Goal: Transaction & Acquisition: Purchase product/service

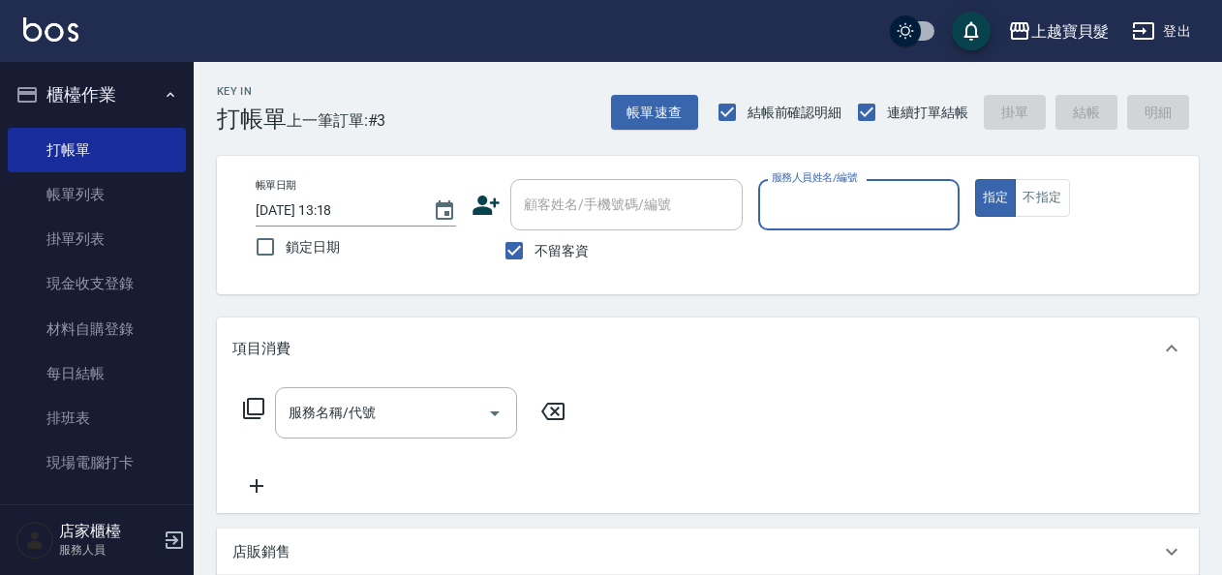
click at [806, 217] on input "服務人員姓名/編號" at bounding box center [858, 205] width 183 height 34
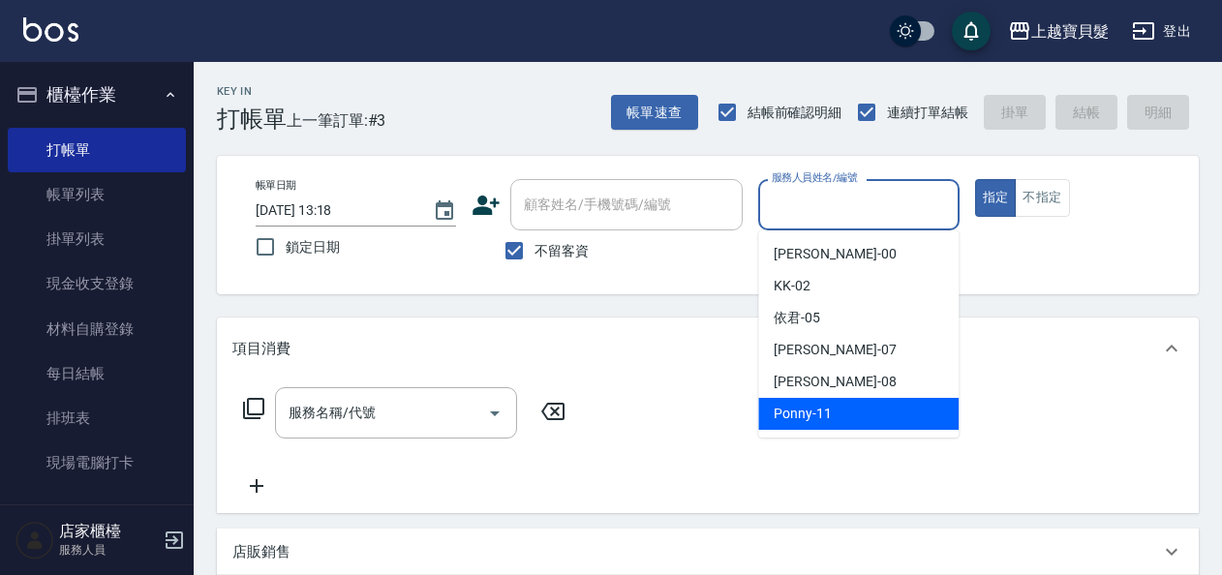
click at [796, 412] on span "Ponny -11" at bounding box center [803, 414] width 58 height 20
type input "Ponny-11"
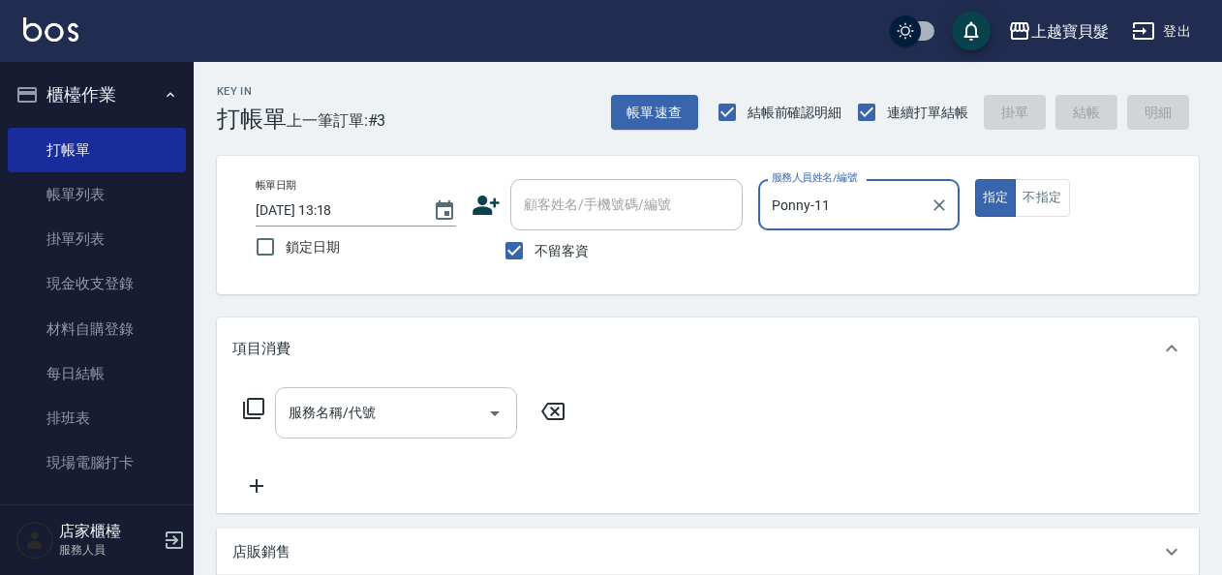
click at [332, 403] on input "服務名稱/代號" at bounding box center [382, 413] width 196 height 34
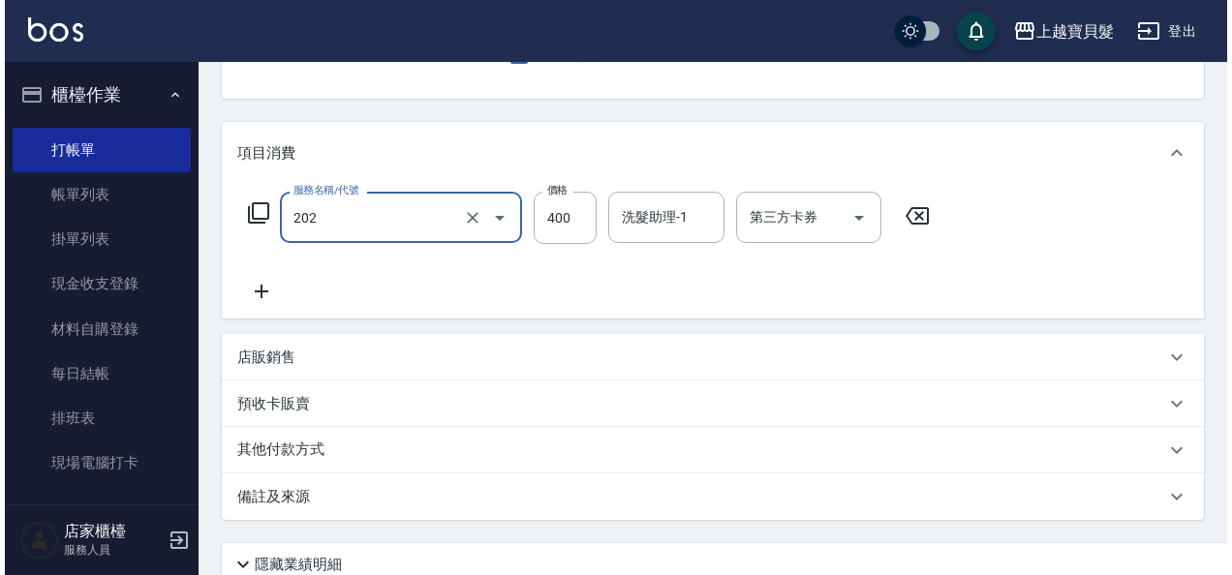
scroll to position [357, 0]
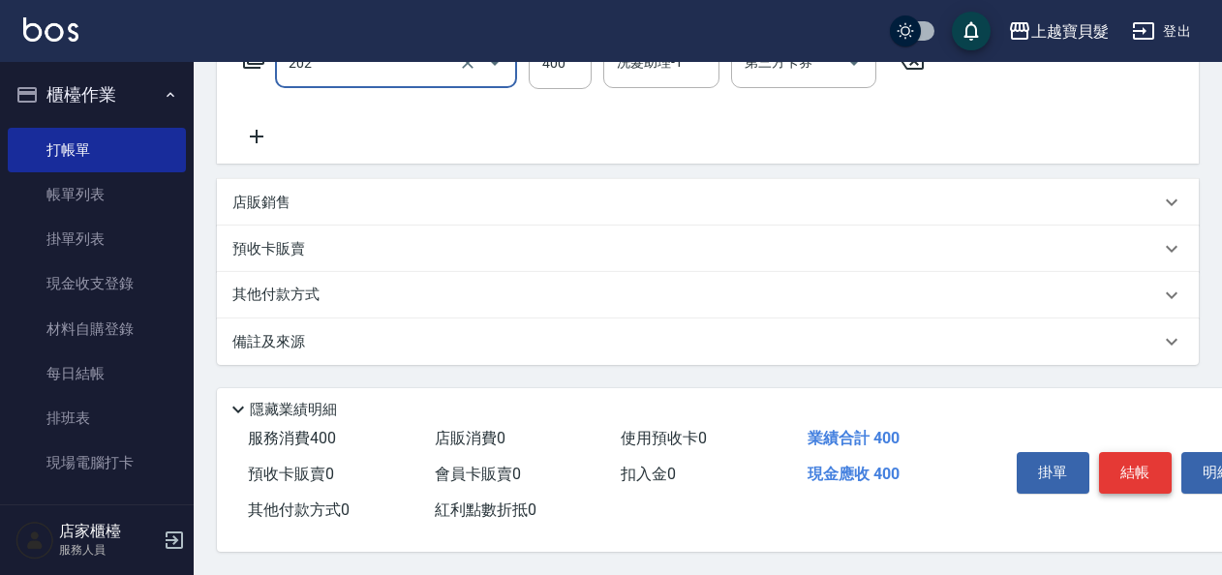
type input "剪髮(202)"
drag, startPoint x: 1132, startPoint y: 464, endPoint x: 1137, endPoint y: 473, distance: 10.0
click at [1132, 465] on button "結帳" at bounding box center [1135, 472] width 73 height 41
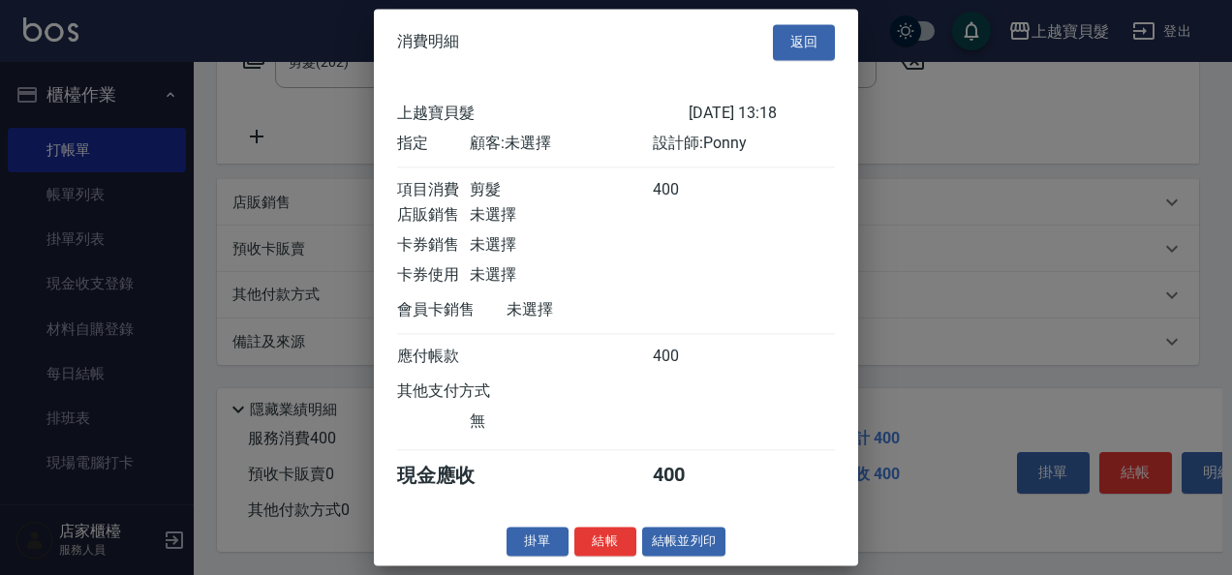
scroll to position [5, 0]
click at [713, 553] on button "結帳並列印" at bounding box center [684, 542] width 84 height 30
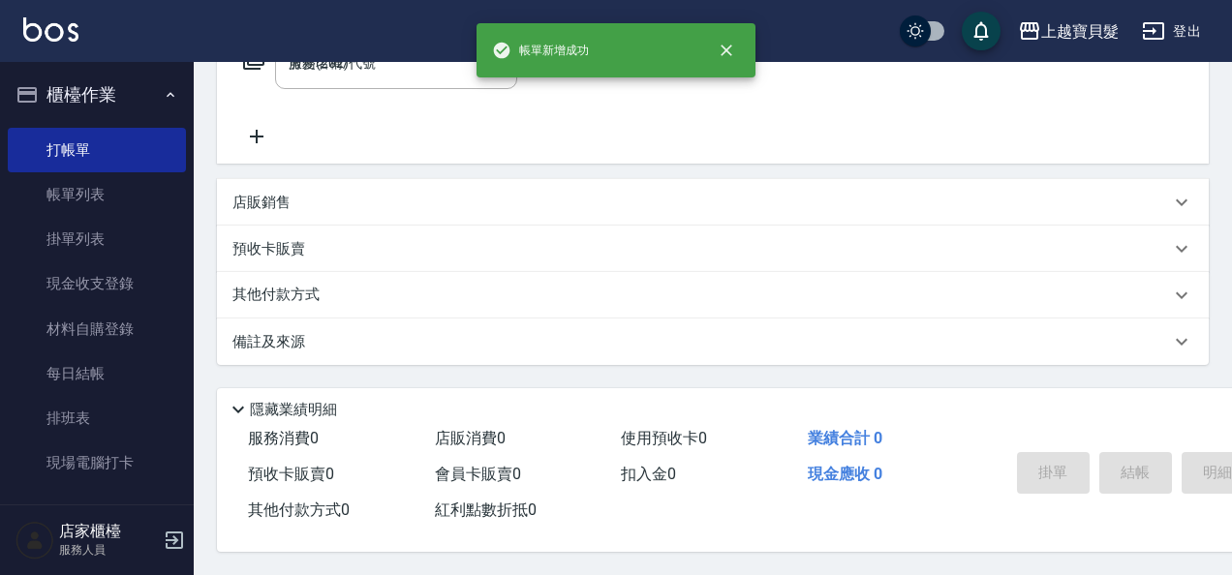
type input "[DATE] 15:04"
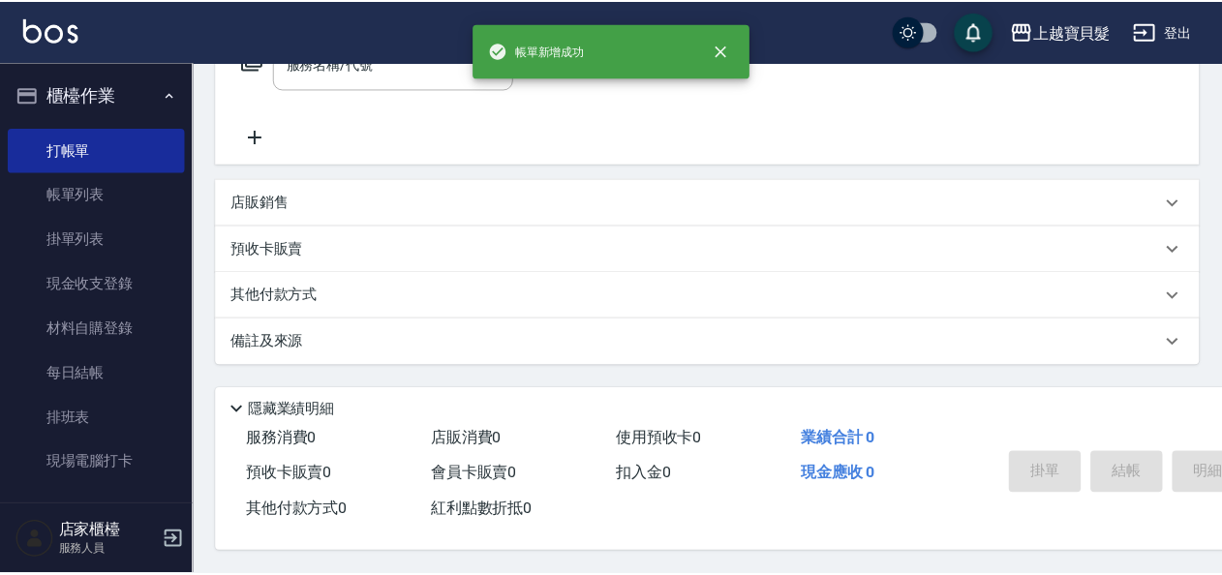
scroll to position [0, 0]
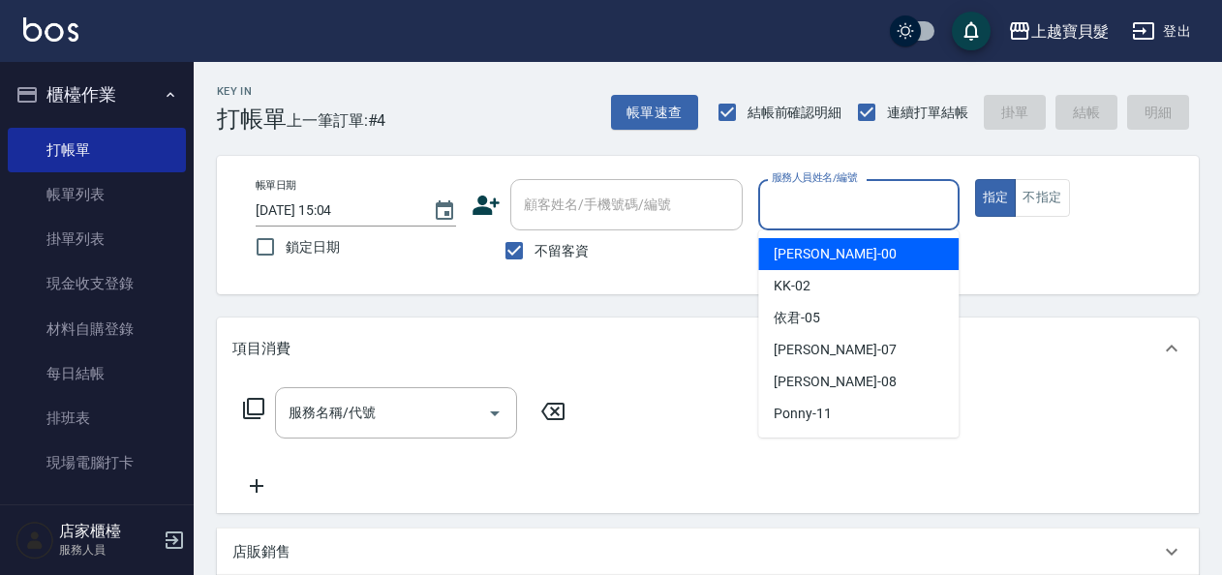
click at [843, 201] on input "服務人員姓名/編號" at bounding box center [858, 205] width 183 height 34
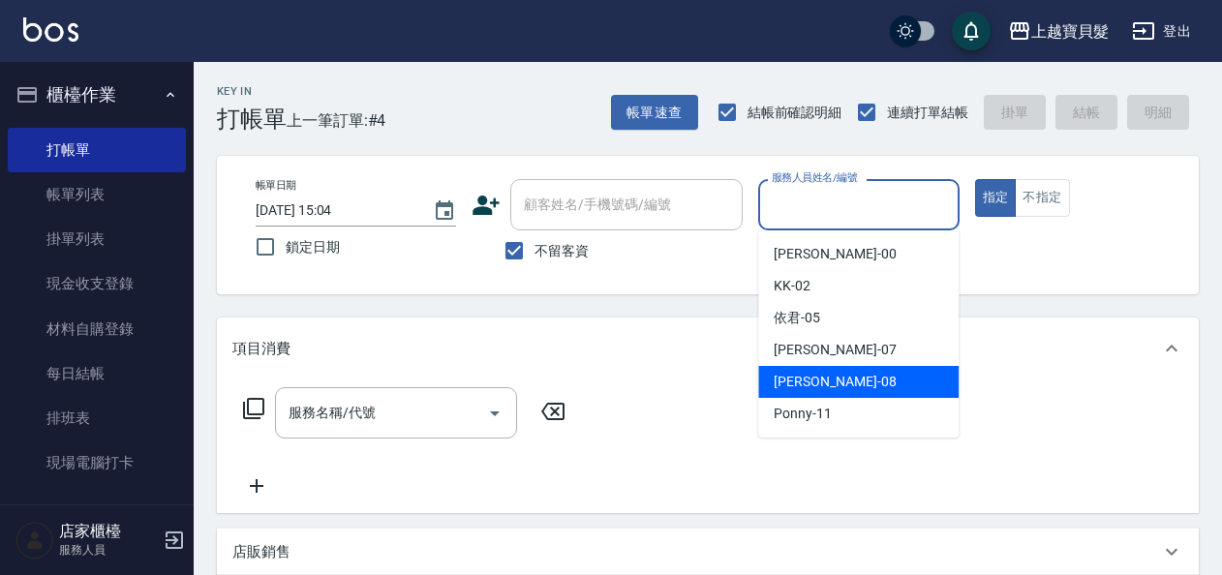
click at [827, 385] on div "[PERSON_NAME] -08" at bounding box center [858, 382] width 200 height 32
type input "[PERSON_NAME]-08"
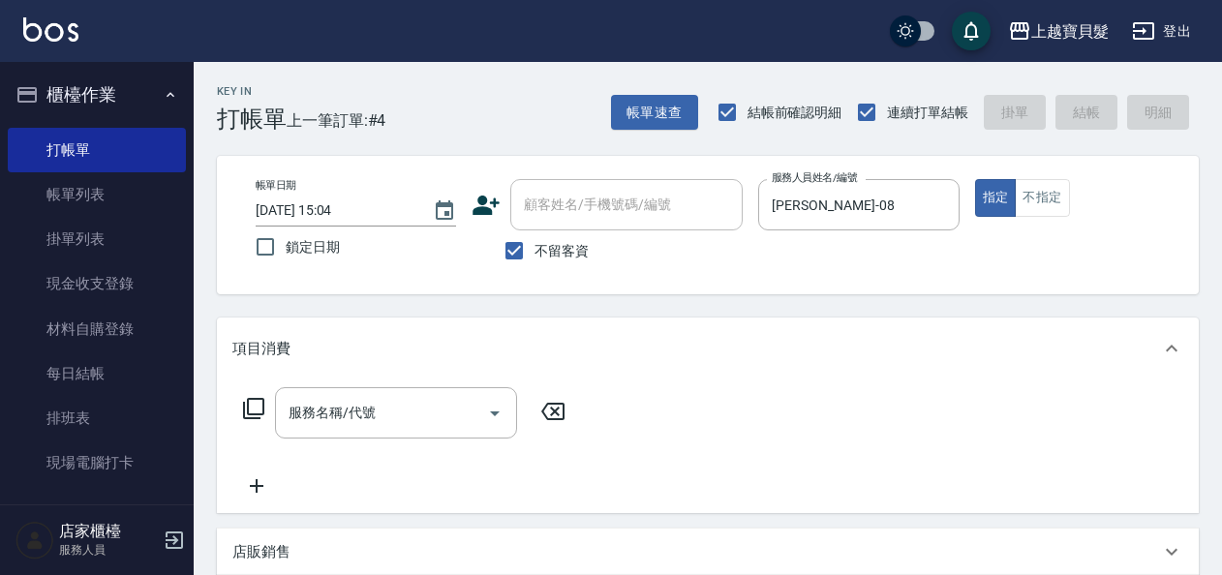
click at [252, 409] on icon at bounding box center [253, 408] width 23 height 23
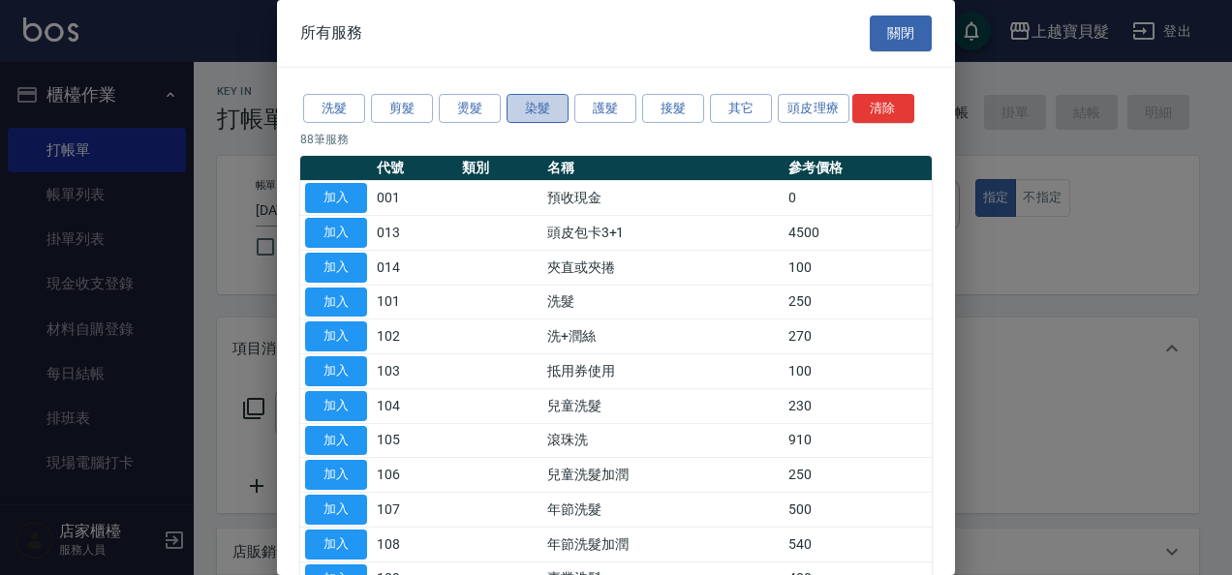
click at [540, 103] on button "染髮" at bounding box center [538, 109] width 62 height 30
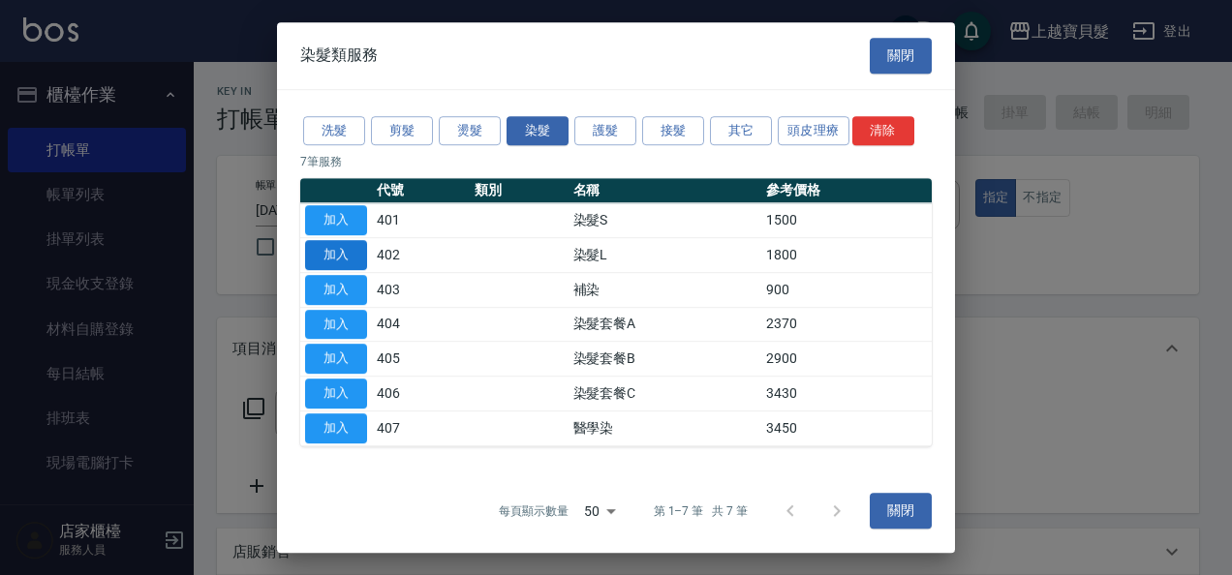
click at [339, 250] on button "加入" at bounding box center [336, 255] width 62 height 30
type input "染髮L(402)"
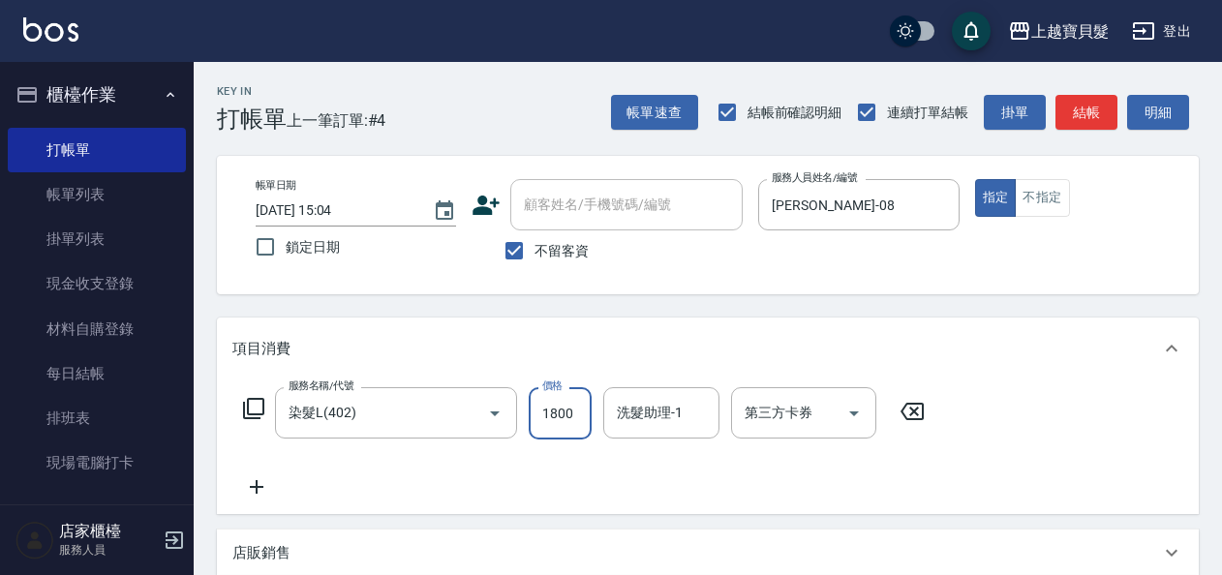
click at [543, 418] on input "1800" at bounding box center [560, 413] width 63 height 52
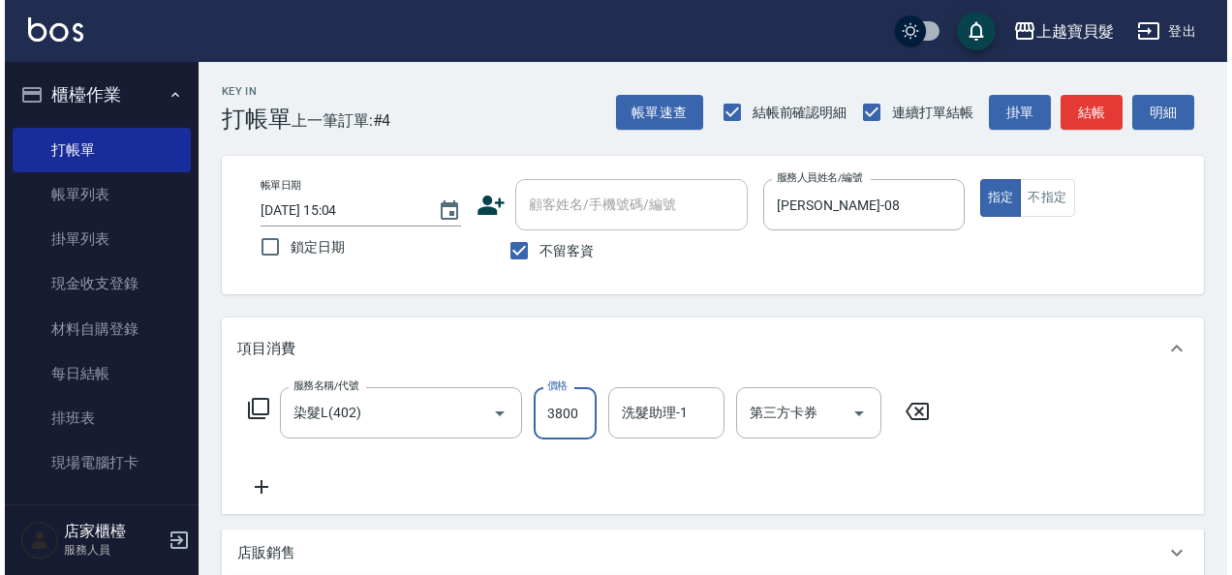
scroll to position [291, 0]
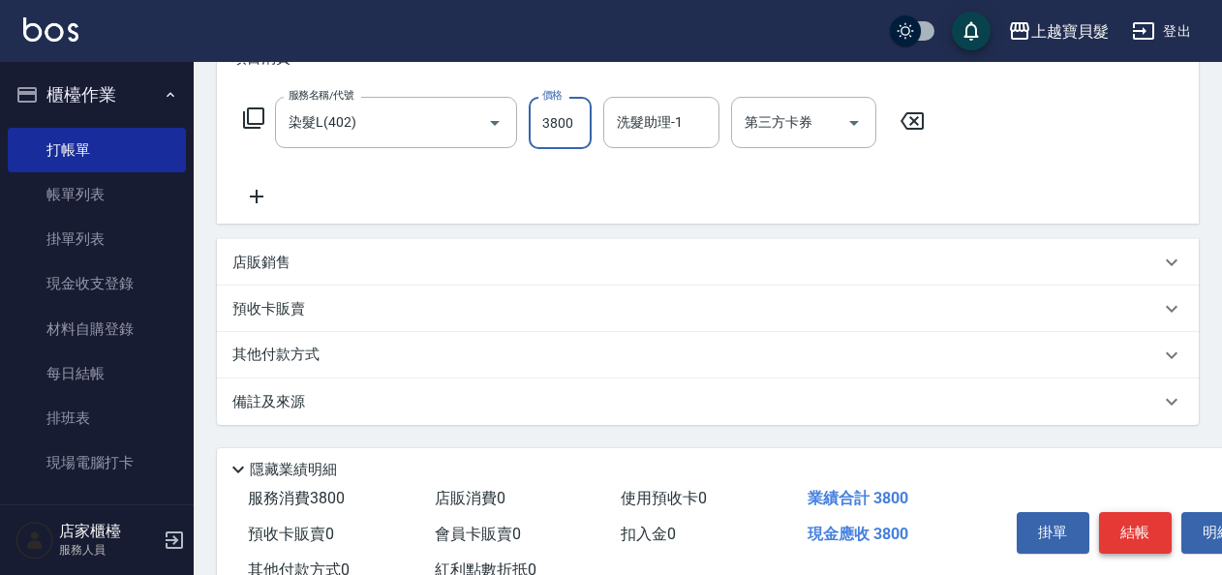
type input "3800"
click at [1122, 533] on button "結帳" at bounding box center [1135, 532] width 73 height 41
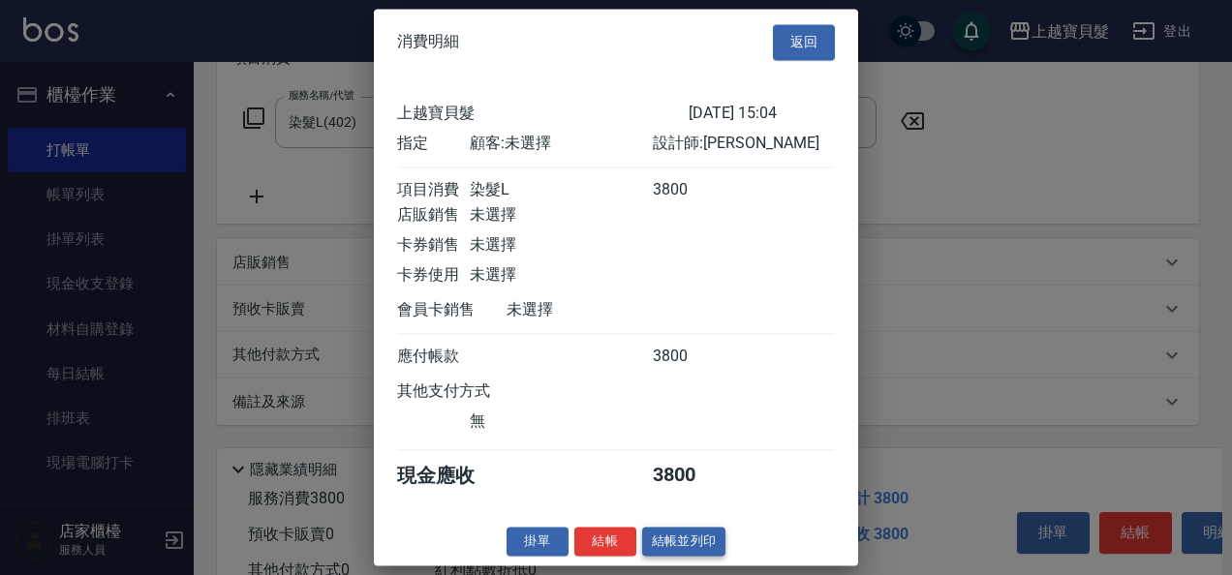
scroll to position [5, 0]
click at [664, 543] on button "結帳並列印" at bounding box center [684, 542] width 84 height 30
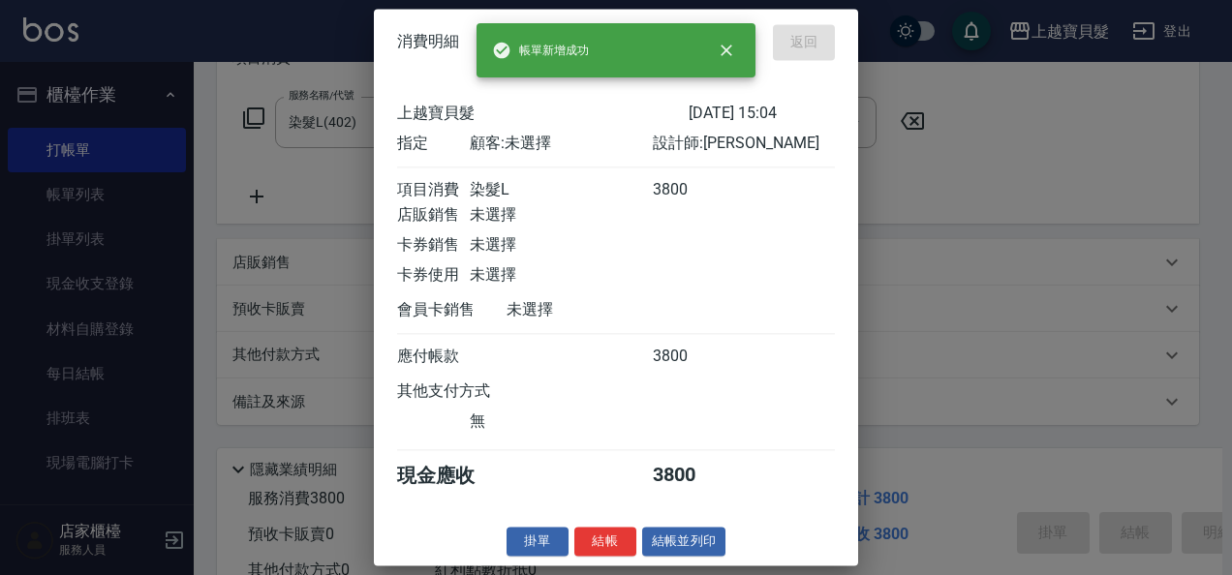
type input "[DATE] 15:10"
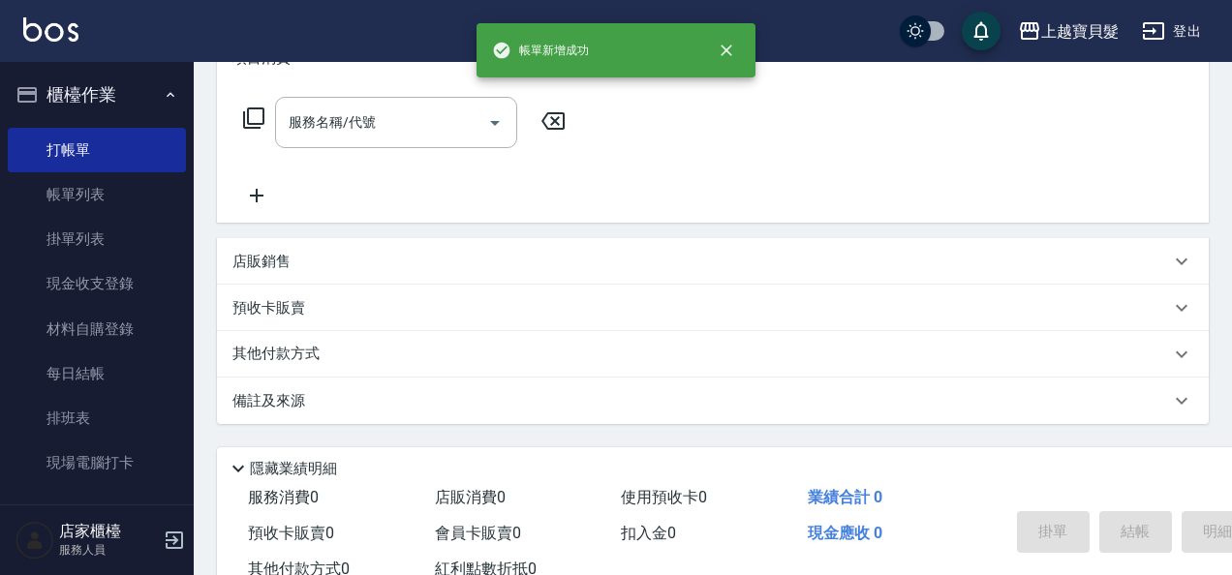
scroll to position [0, 0]
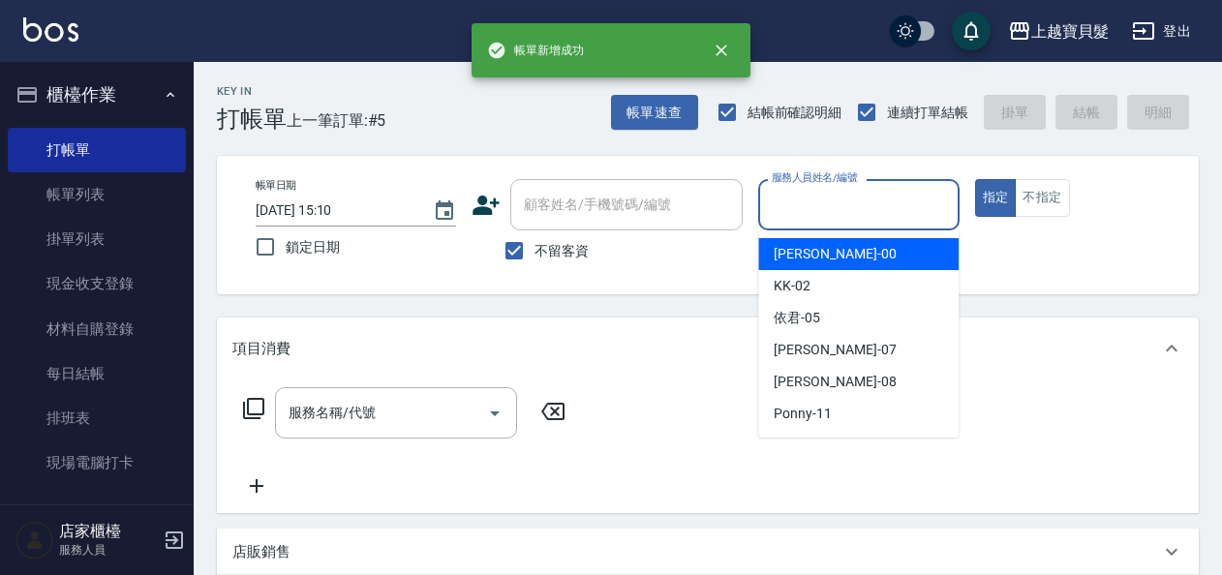
drag, startPoint x: 864, startPoint y: 192, endPoint x: 858, endPoint y: 432, distance: 240.3
click at [864, 218] on input "服務人員姓名/編號" at bounding box center [858, 205] width 183 height 34
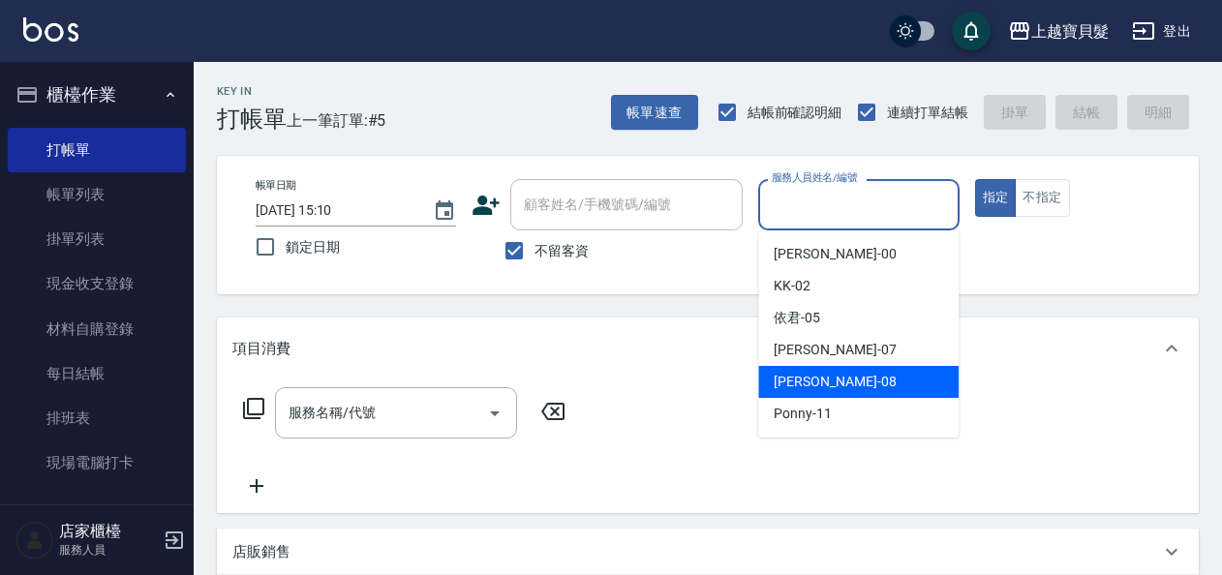
click at [847, 380] on div "[PERSON_NAME] -08" at bounding box center [858, 382] width 200 height 32
type input "[PERSON_NAME]-08"
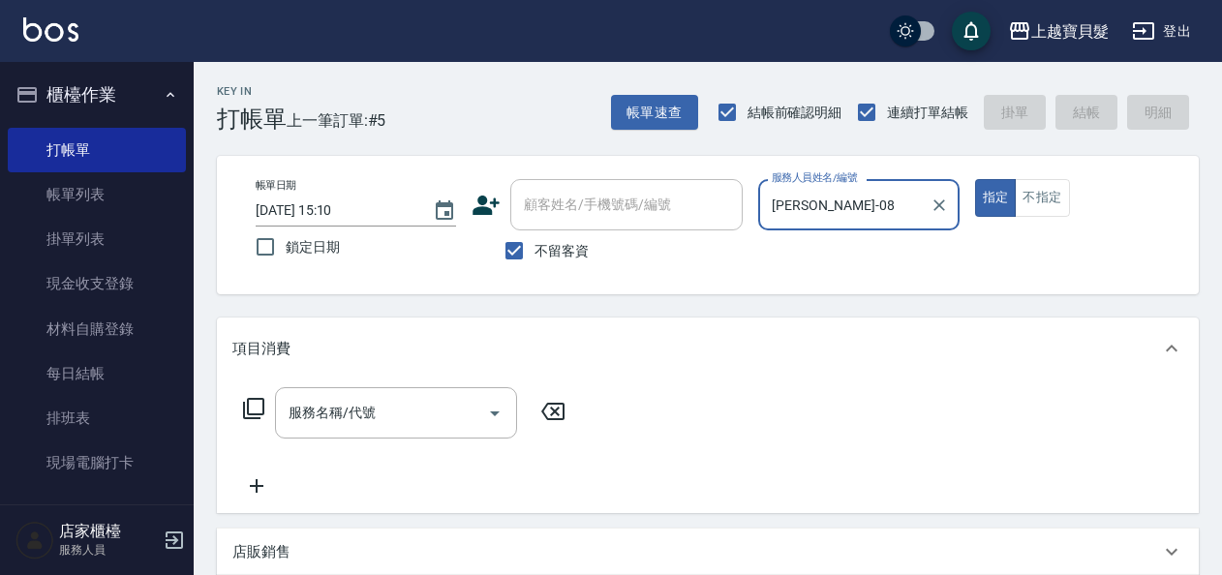
click at [251, 403] on icon at bounding box center [253, 408] width 23 height 23
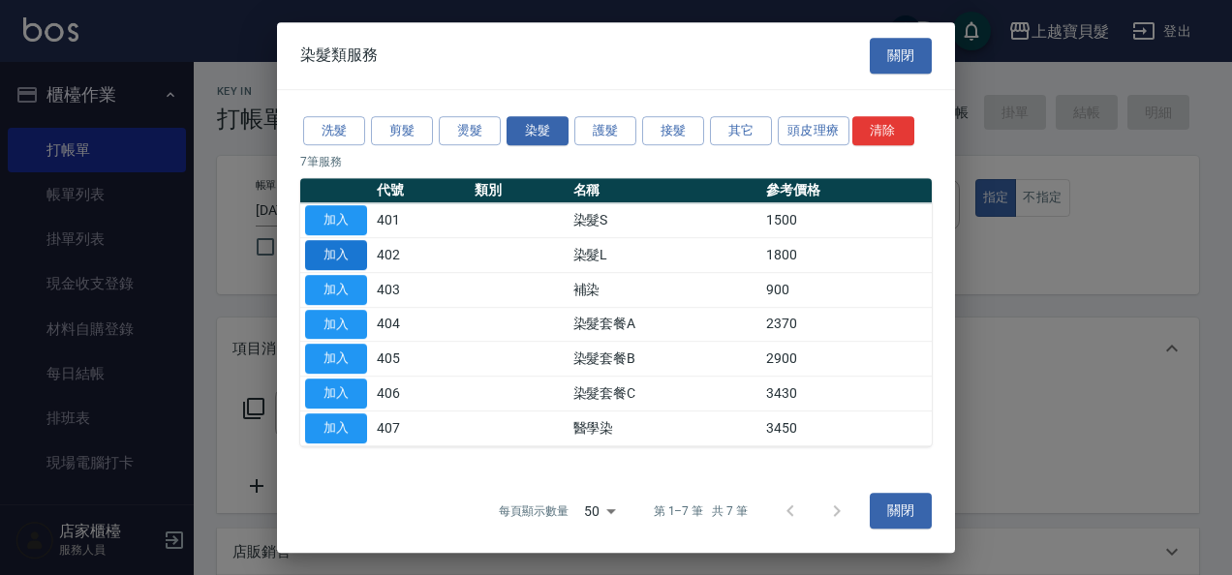
click at [327, 250] on button "加入" at bounding box center [336, 255] width 62 height 30
type input "染髮L(402)"
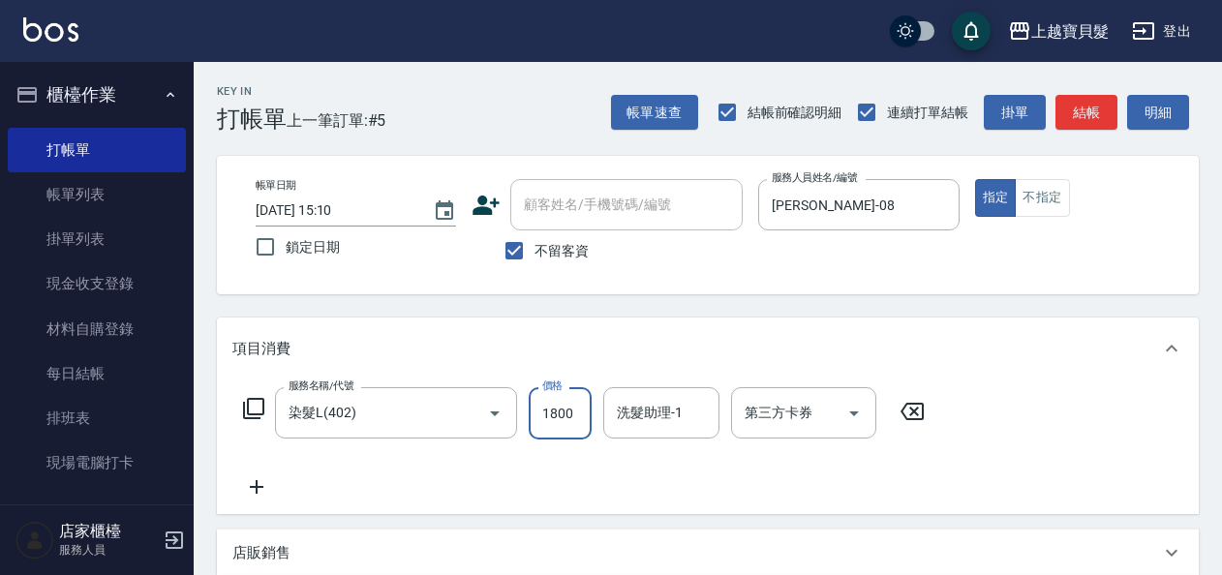
click at [537, 416] on input "1800" at bounding box center [560, 413] width 63 height 52
type input "2370"
click at [258, 407] on icon at bounding box center [253, 408] width 23 height 23
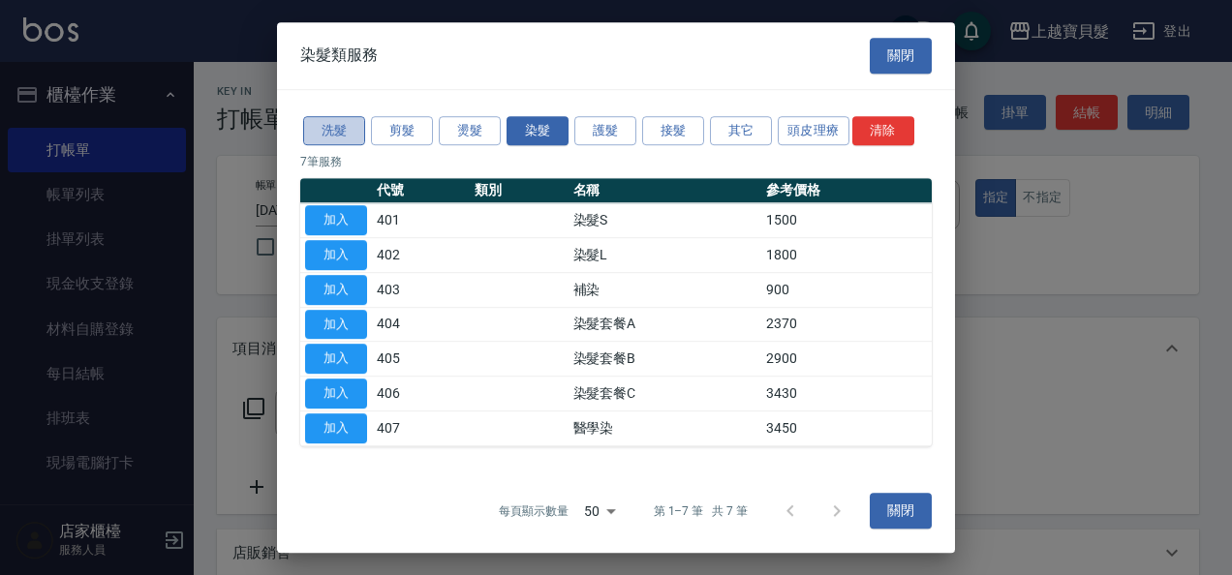
click at [329, 134] on button "洗髮" at bounding box center [334, 131] width 62 height 30
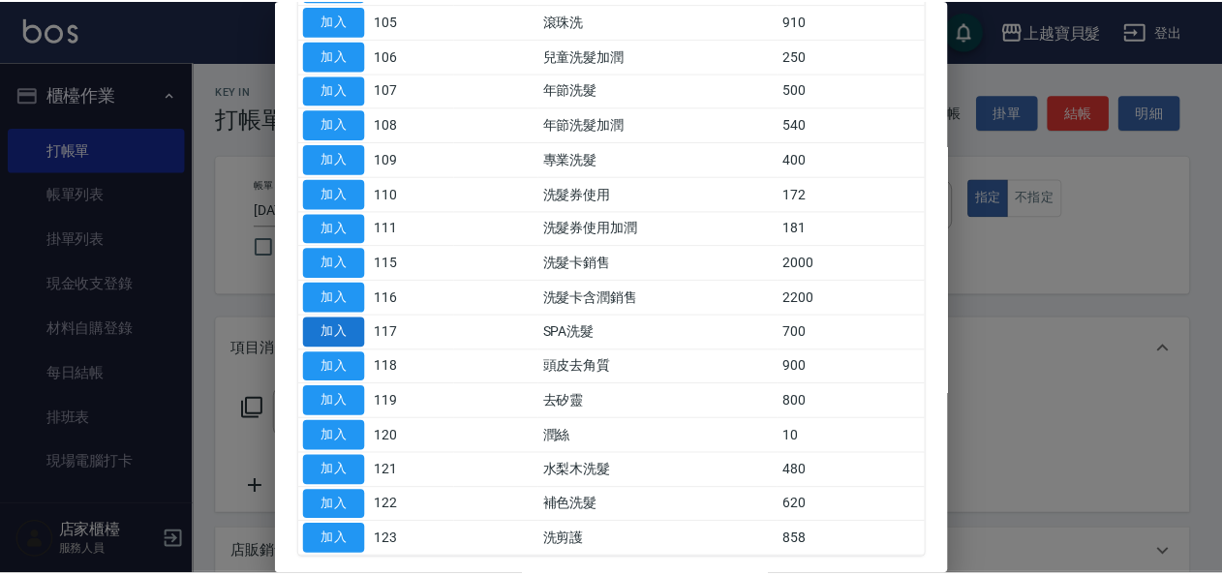
scroll to position [387, 0]
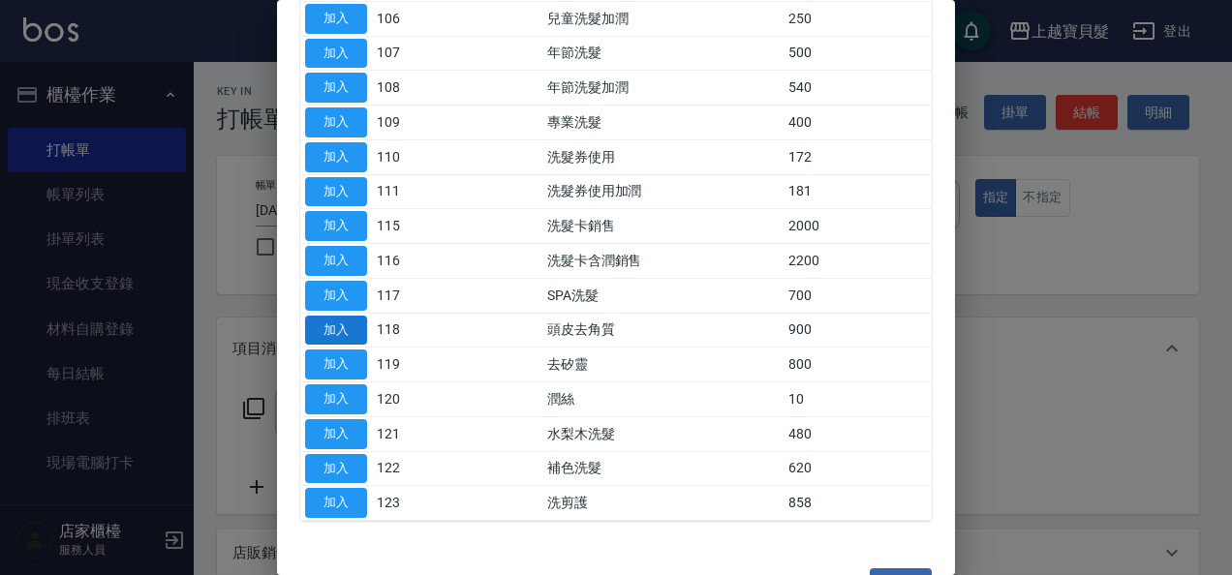
click at [330, 321] on button "加入" at bounding box center [336, 331] width 62 height 30
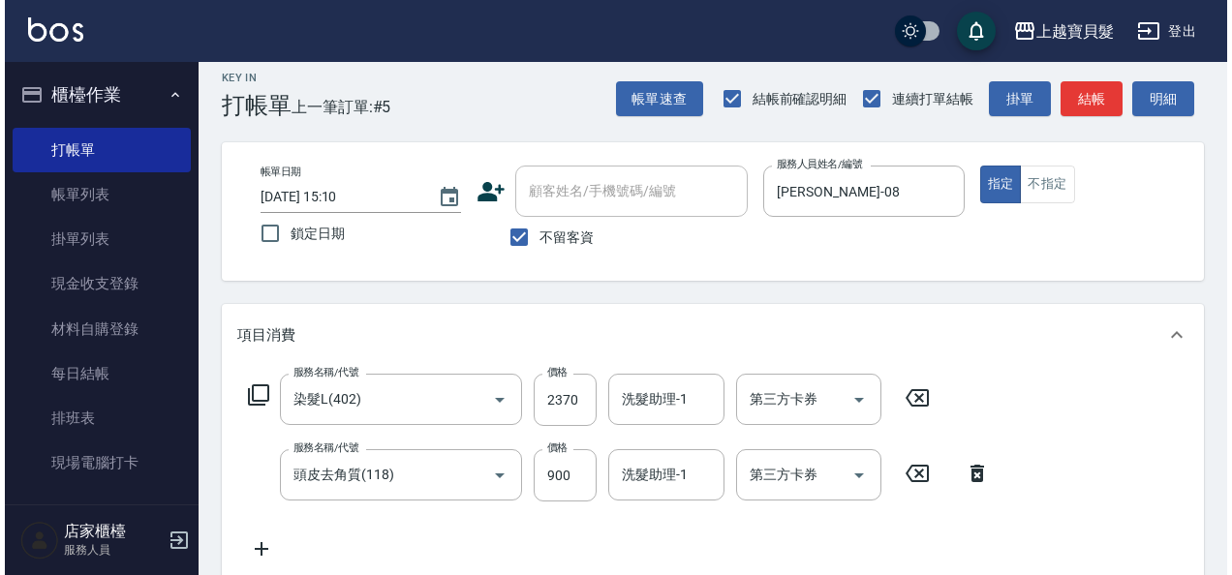
scroll to position [433, 0]
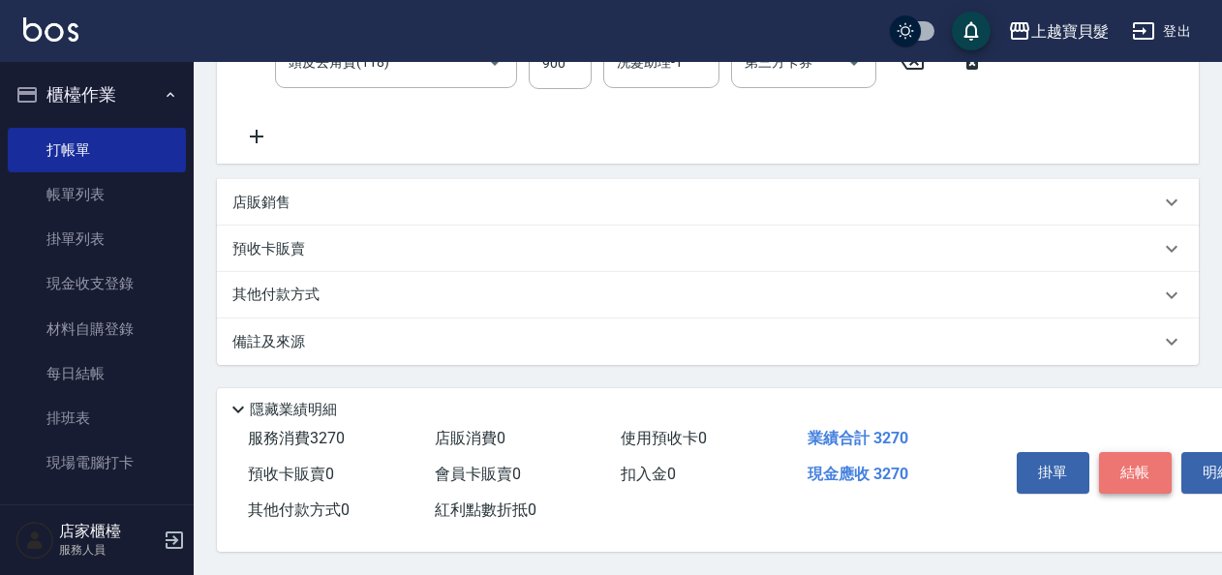
click at [1128, 459] on button "結帳" at bounding box center [1135, 472] width 73 height 41
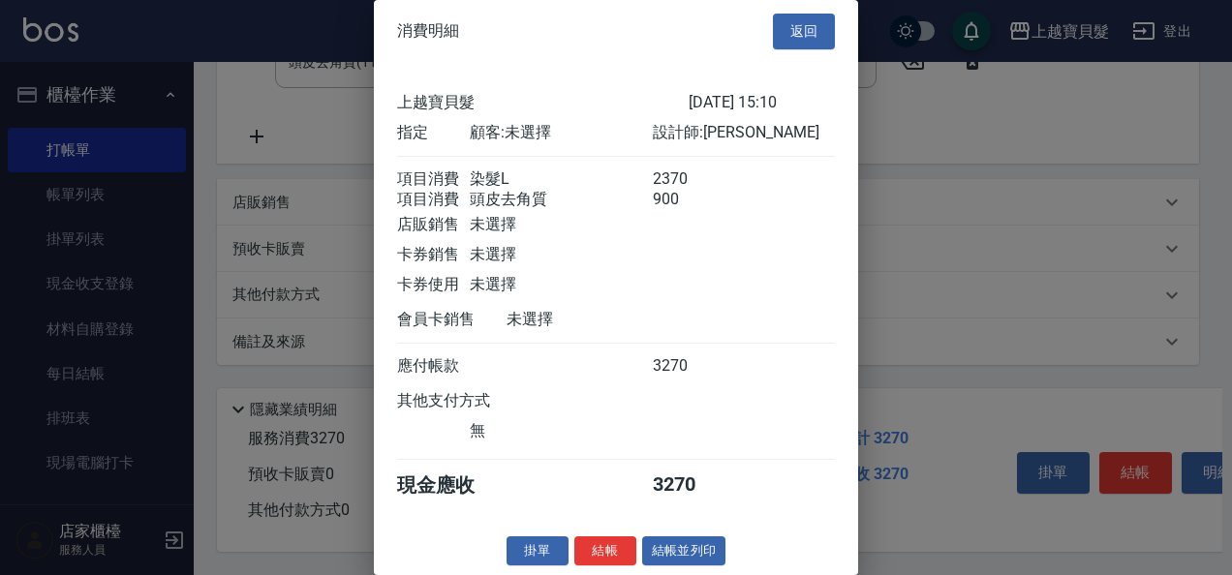
scroll to position [27, 0]
click at [662, 550] on button "結帳並列印" at bounding box center [684, 552] width 84 height 30
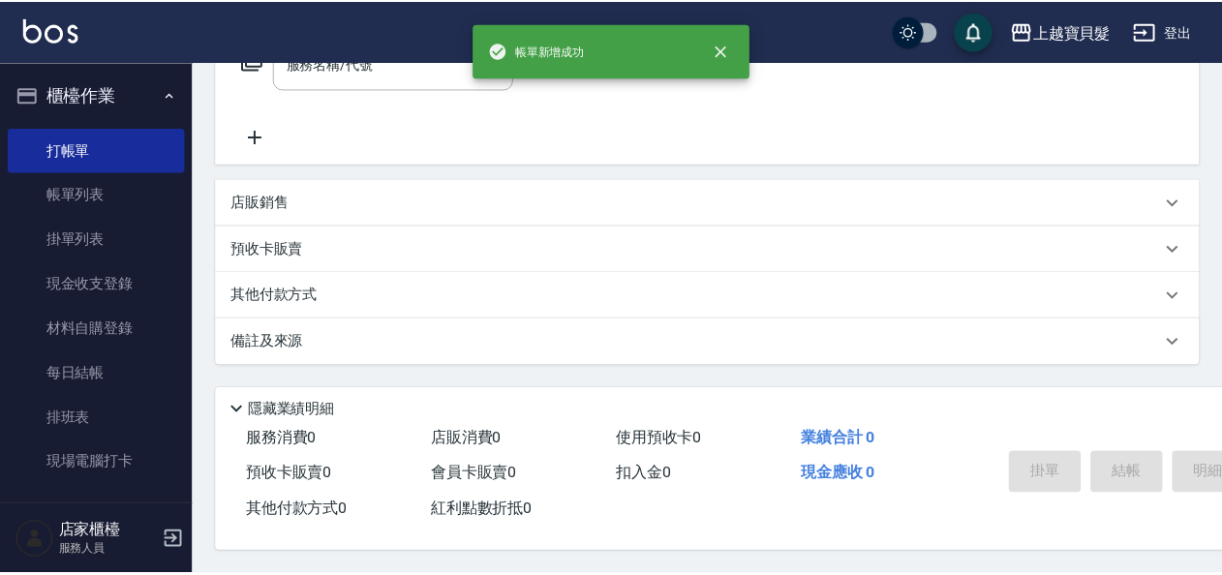
scroll to position [0, 0]
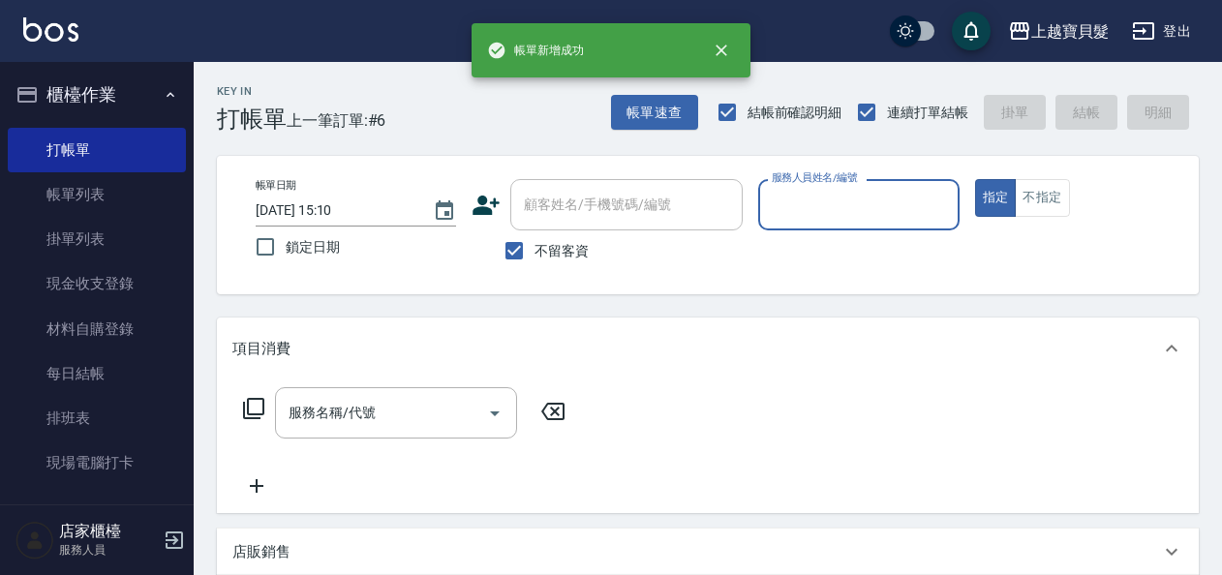
drag, startPoint x: 806, startPoint y: 200, endPoint x: 820, endPoint y: 220, distance: 25.0
click at [820, 220] on input "服務人員姓名/編號" at bounding box center [858, 205] width 183 height 34
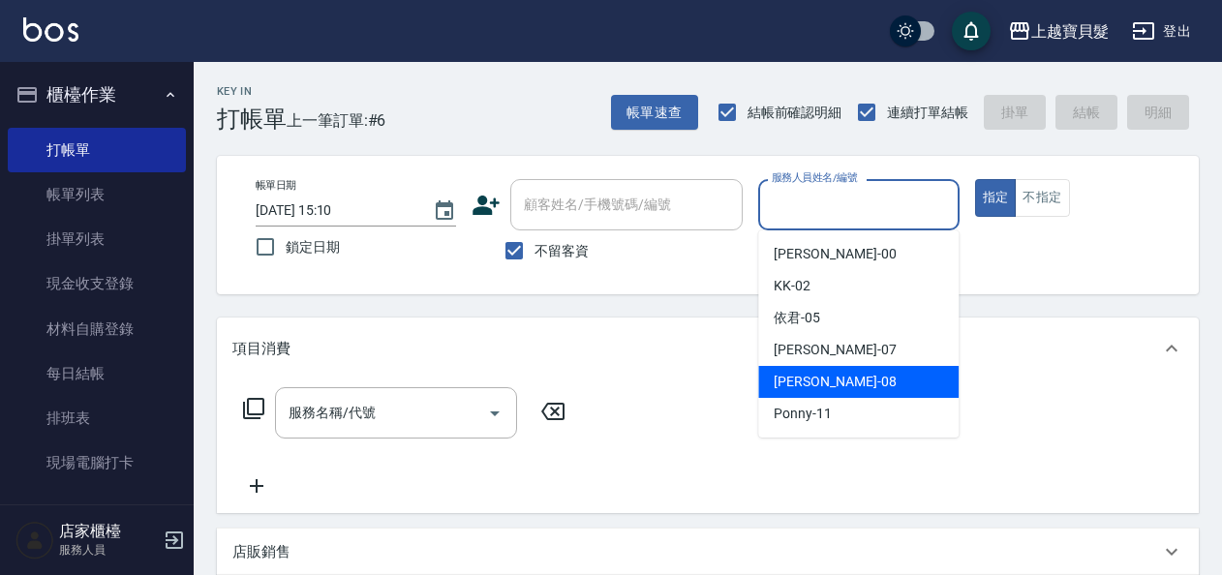
click at [806, 383] on span "[PERSON_NAME] -08" at bounding box center [835, 382] width 122 height 20
type input "[PERSON_NAME]-08"
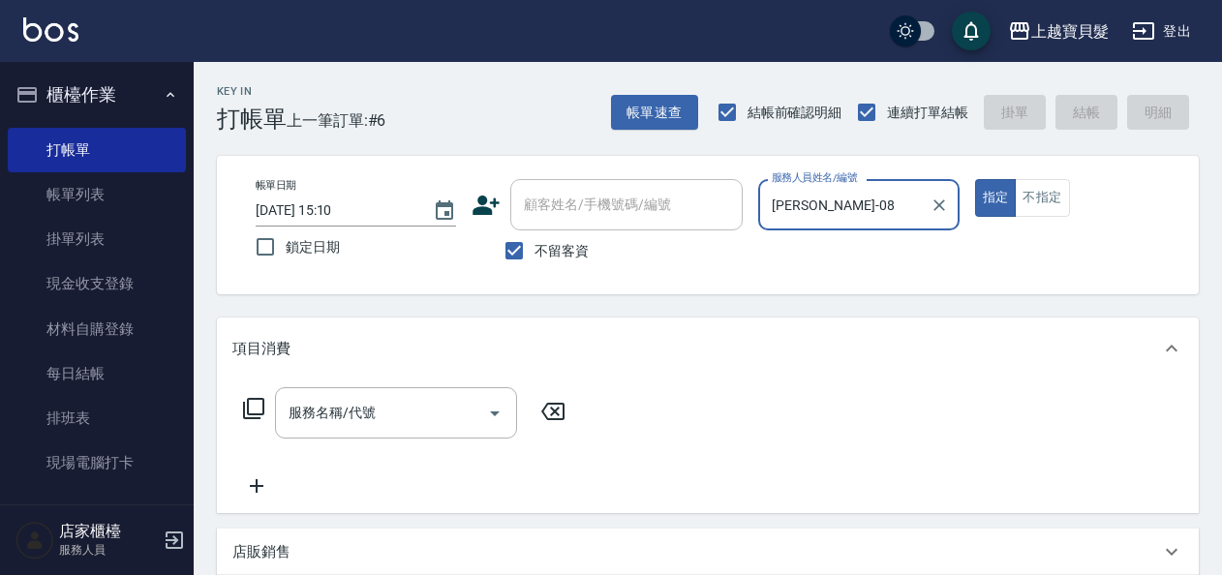
click at [256, 405] on icon at bounding box center [253, 408] width 23 height 23
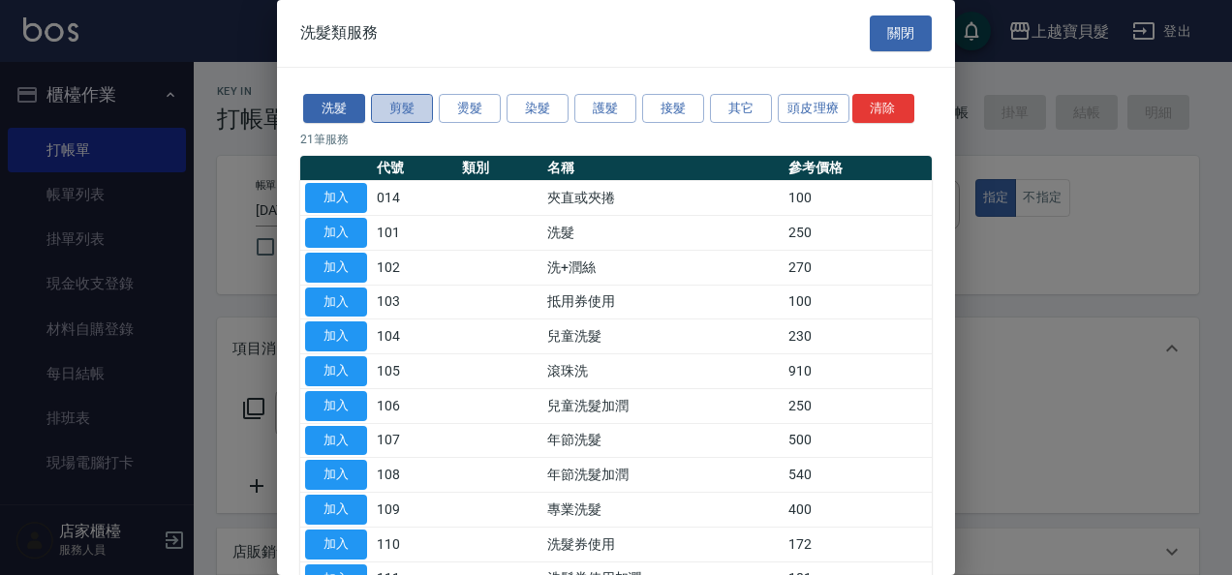
click at [393, 105] on button "剪髮" at bounding box center [402, 109] width 62 height 30
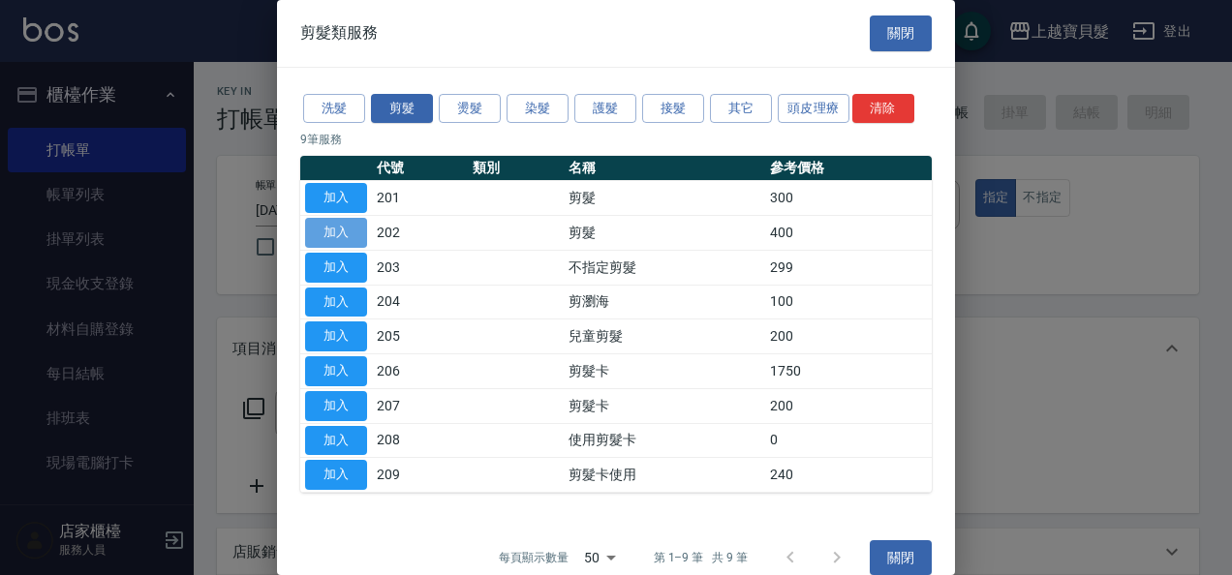
click at [340, 236] on button "加入" at bounding box center [336, 233] width 62 height 30
type input "剪髮(202)"
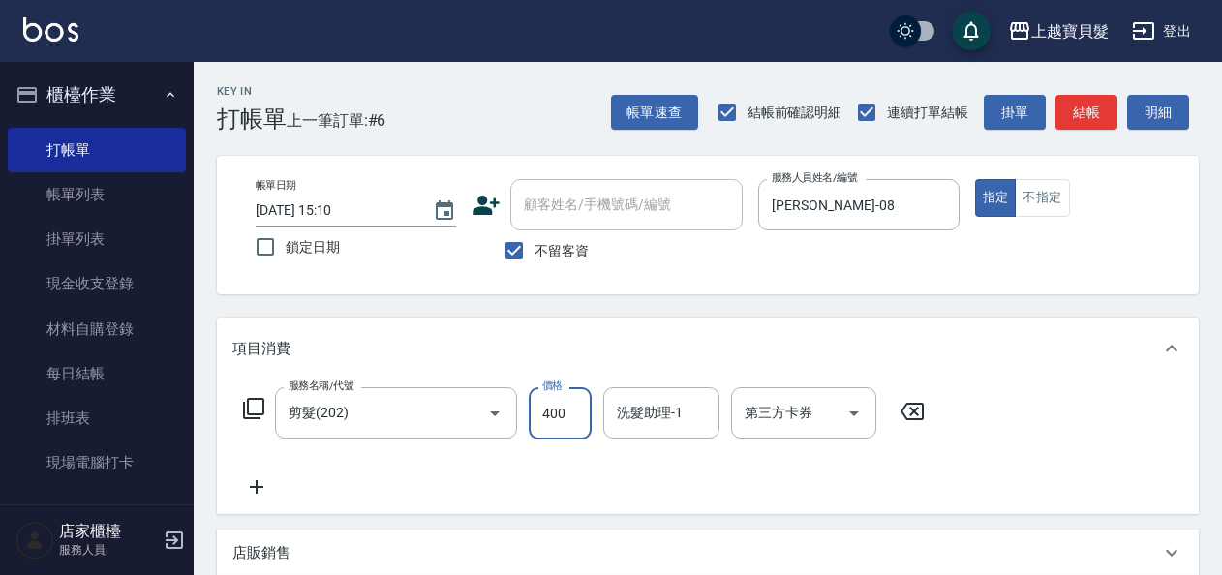
click at [530, 415] on input "400" at bounding box center [560, 413] width 63 height 52
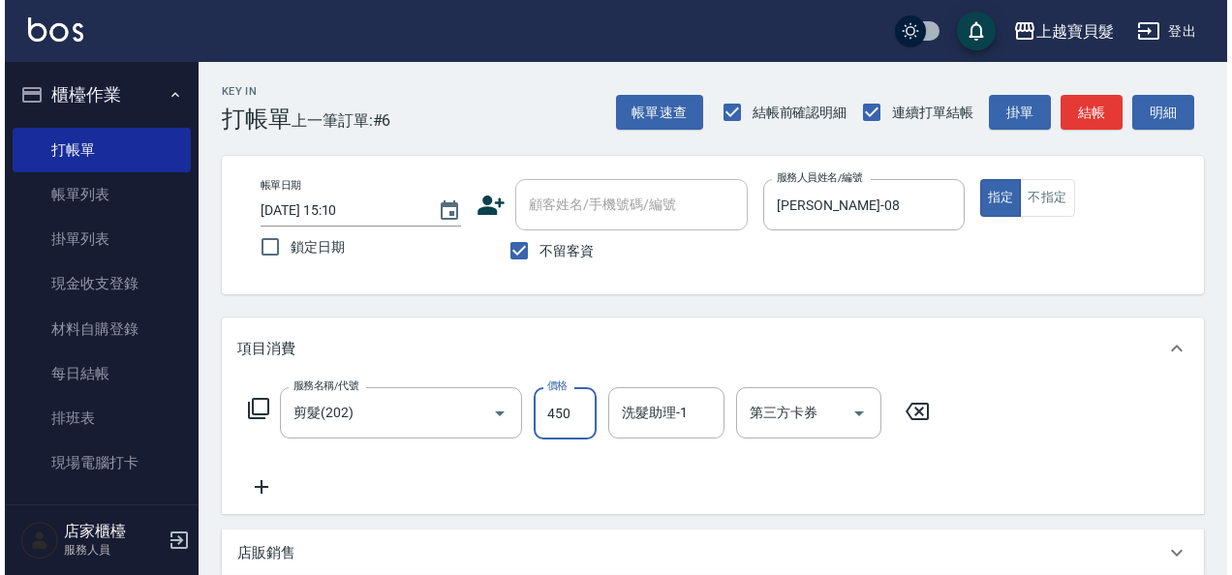
scroll to position [357, 0]
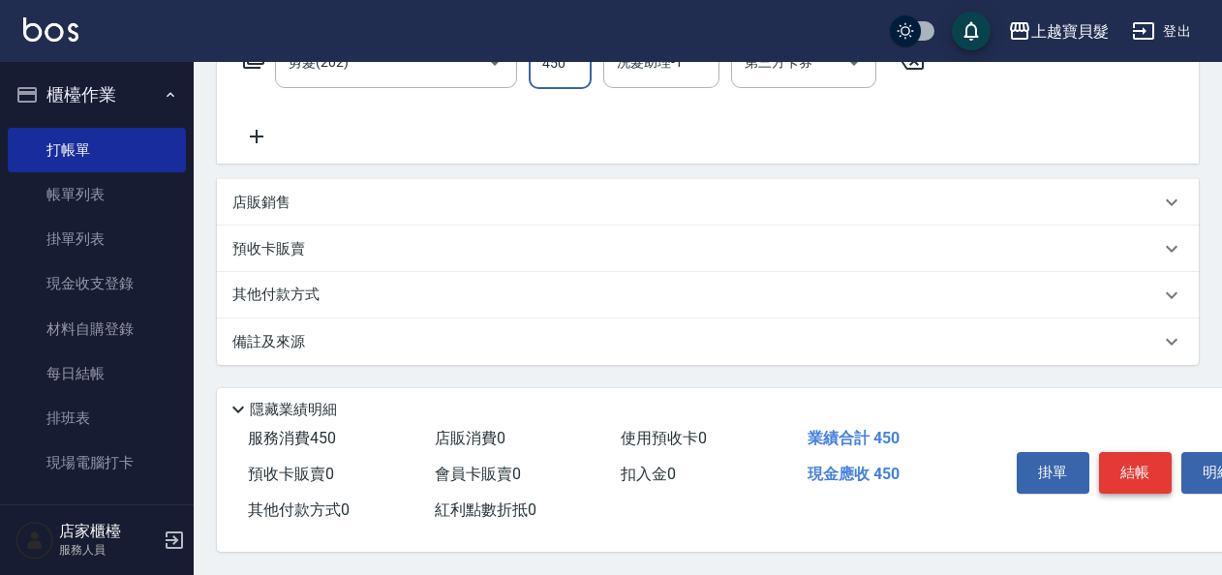
type input "450"
drag, startPoint x: 1133, startPoint y: 457, endPoint x: 1131, endPoint y: 468, distance: 10.8
click at [1131, 468] on button "結帳" at bounding box center [1135, 472] width 73 height 41
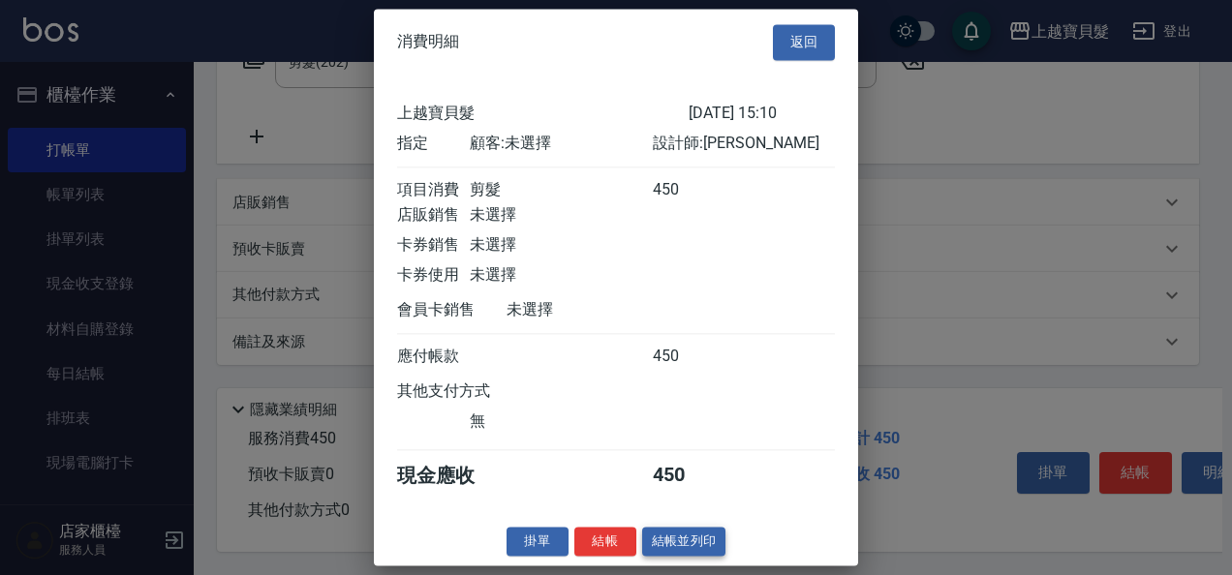
click at [685, 556] on button "結帳並列印" at bounding box center [684, 542] width 84 height 30
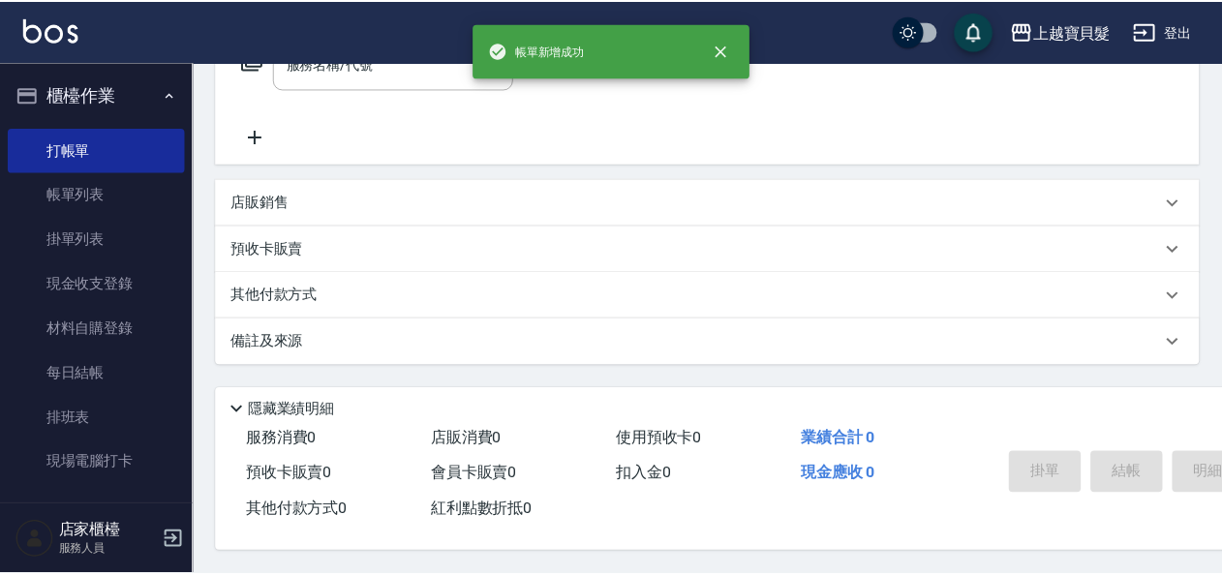
scroll to position [0, 0]
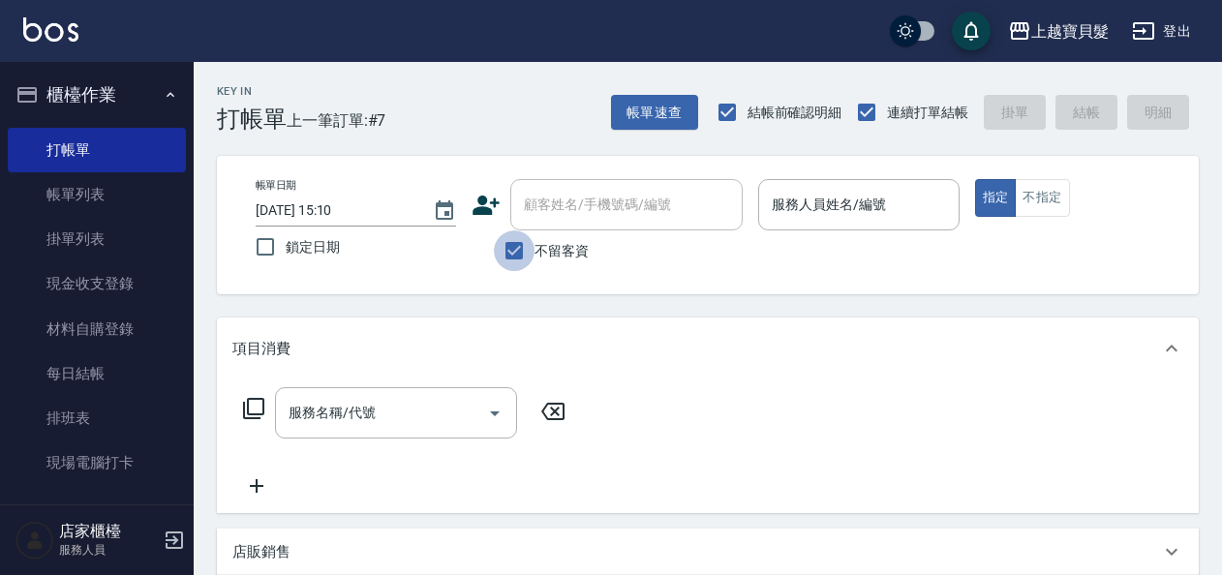
drag, startPoint x: 509, startPoint y: 248, endPoint x: 557, endPoint y: 202, distance: 65.8
click at [520, 236] on input "不留客資" at bounding box center [514, 251] width 41 height 41
checkbox input "false"
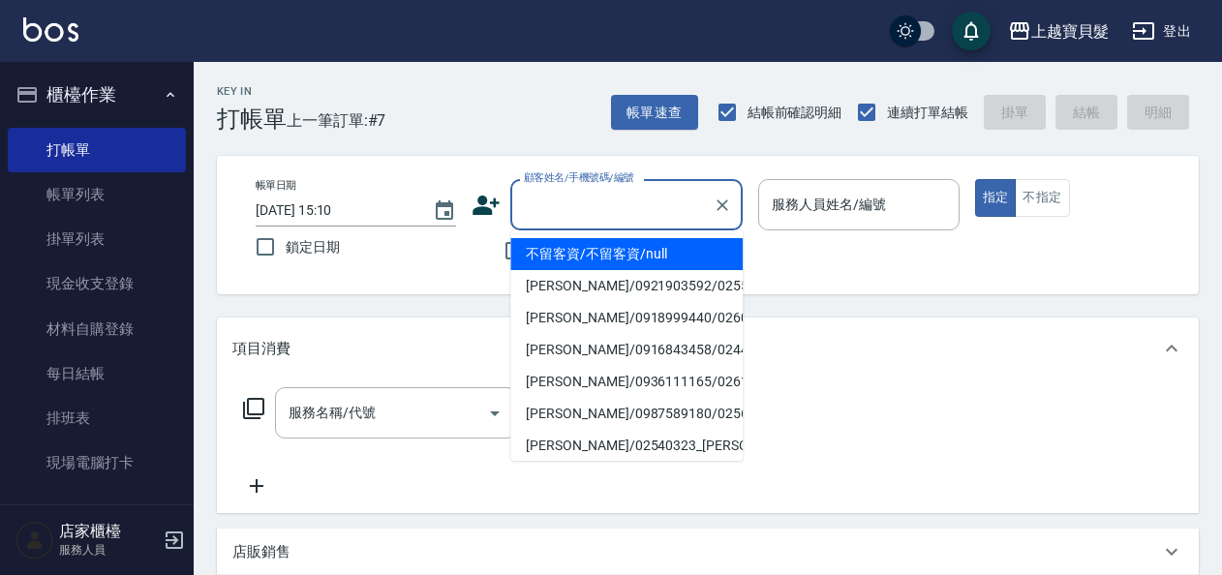
click at [562, 201] on input "顧客姓名/手機號碼/編號" at bounding box center [612, 205] width 186 height 34
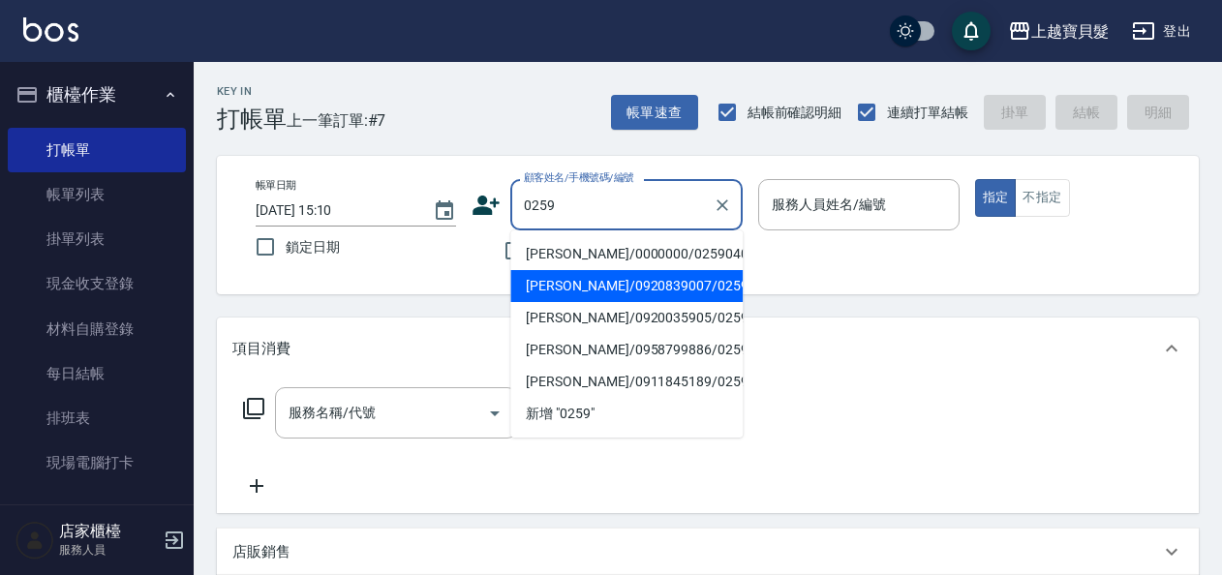
click at [585, 283] on li "[PERSON_NAME]/0920839007/02591005" at bounding box center [626, 286] width 232 height 32
type input "[PERSON_NAME]/0920839007/02591005"
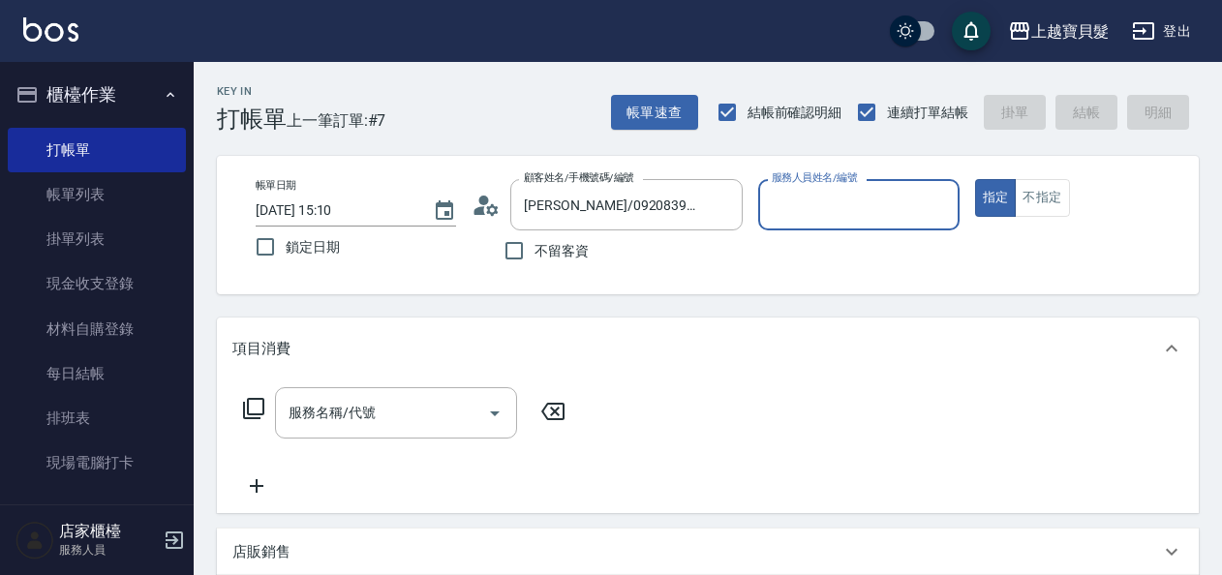
type input "[PERSON_NAME]-08"
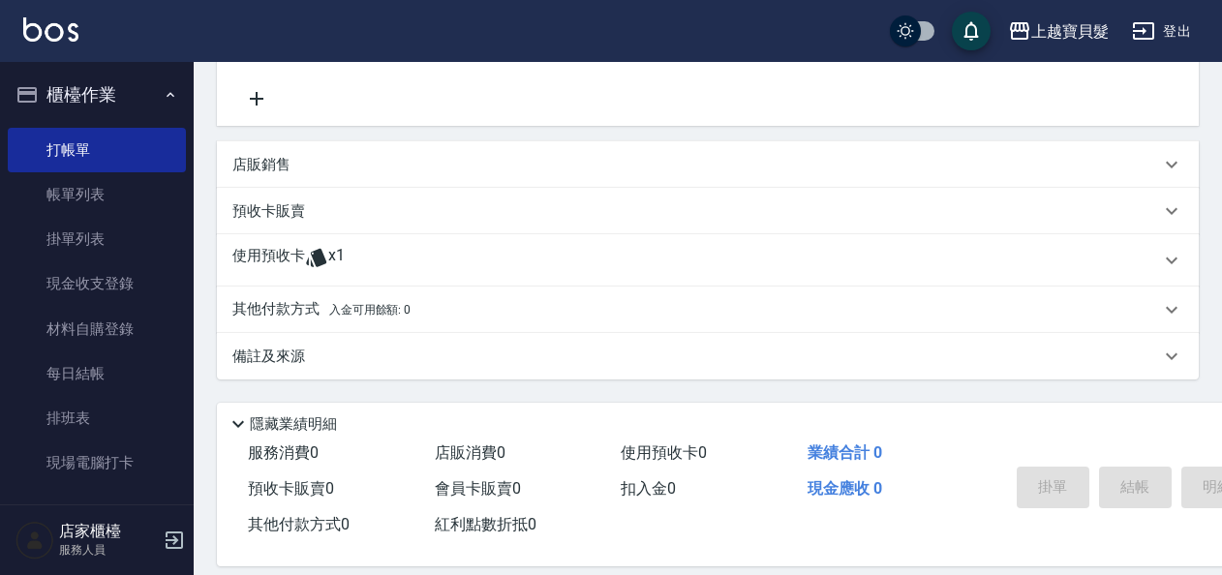
click at [326, 248] on icon at bounding box center [316, 257] width 23 height 23
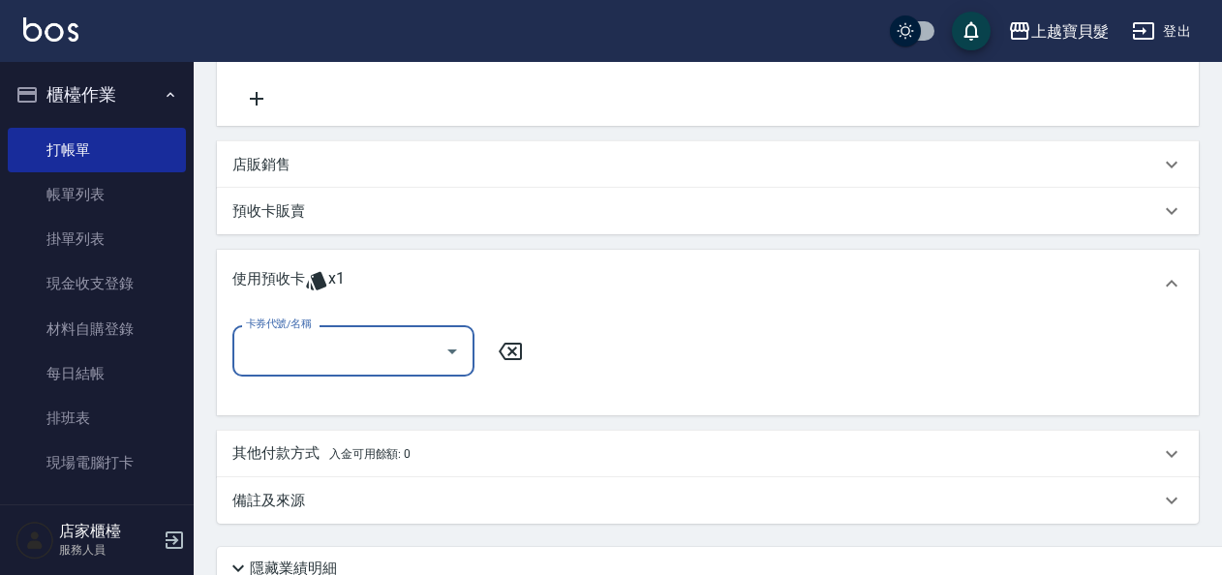
scroll to position [0, 0]
click at [446, 354] on icon "Open" at bounding box center [452, 351] width 23 height 23
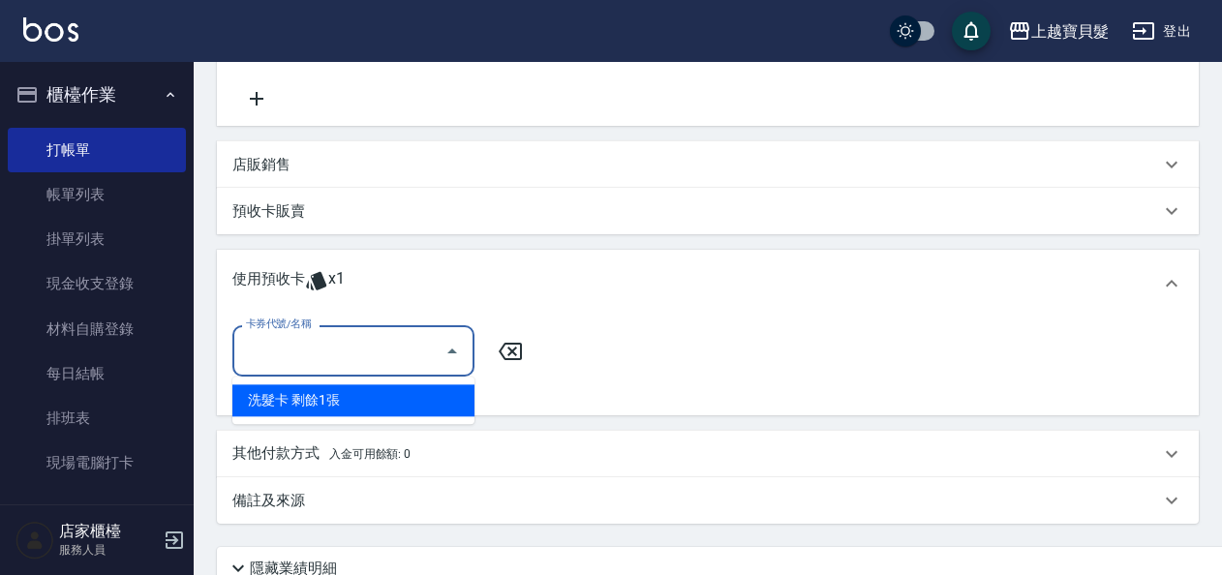
click at [457, 400] on div "洗髮卡 剩餘1張" at bounding box center [353, 400] width 242 height 32
type input "洗髮卡"
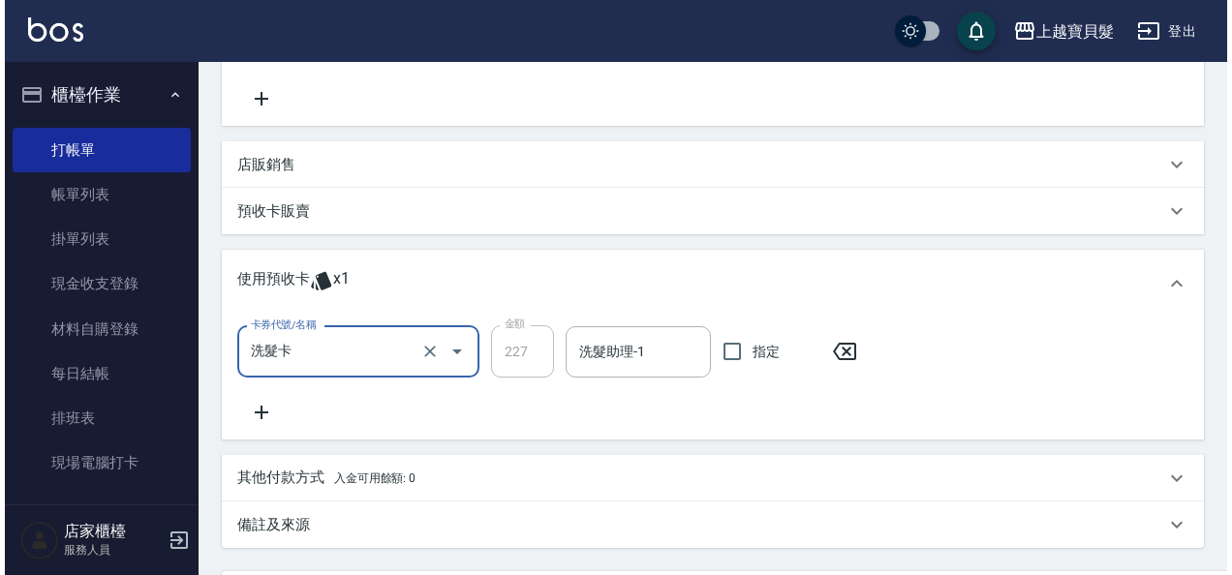
scroll to position [577, 0]
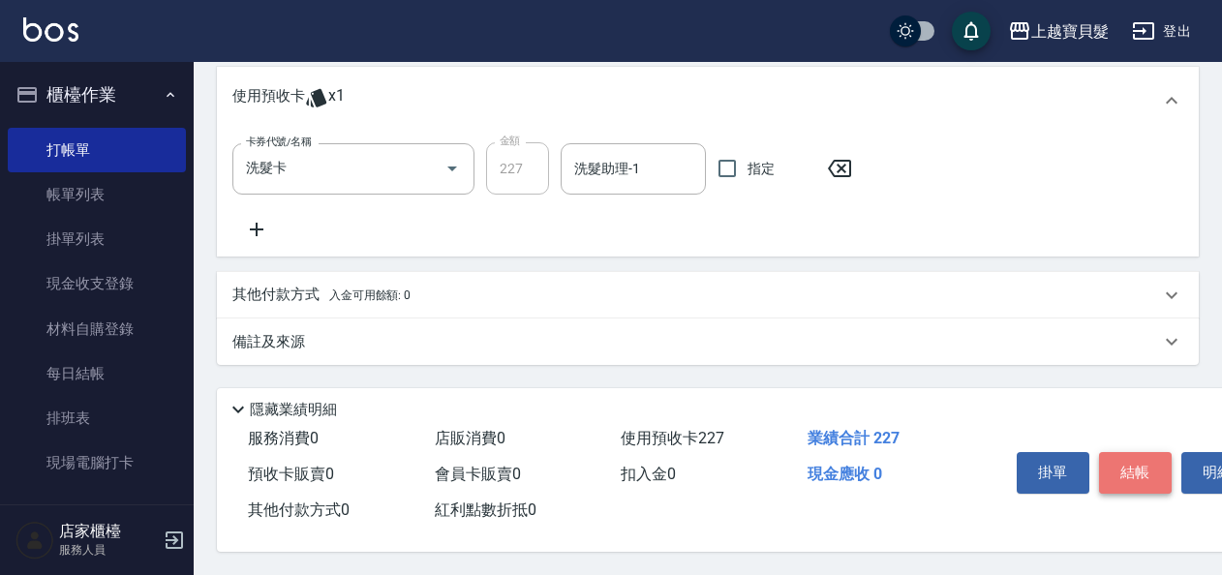
click at [1139, 455] on button "結帳" at bounding box center [1135, 472] width 73 height 41
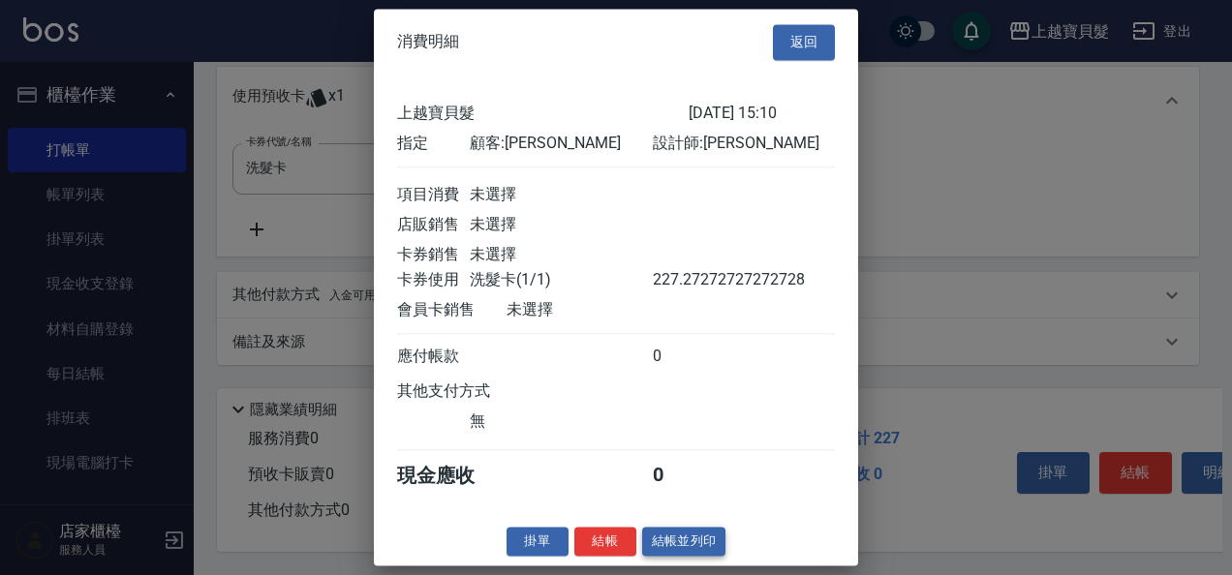
click at [677, 555] on button "結帳並列印" at bounding box center [684, 542] width 84 height 30
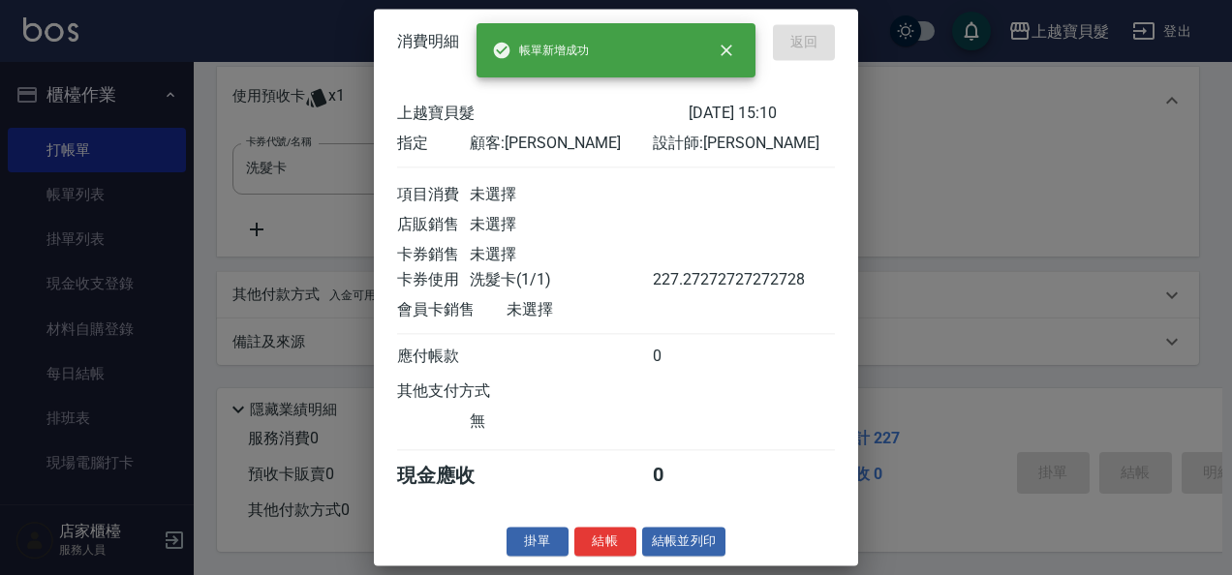
type input "[DATE] 15:11"
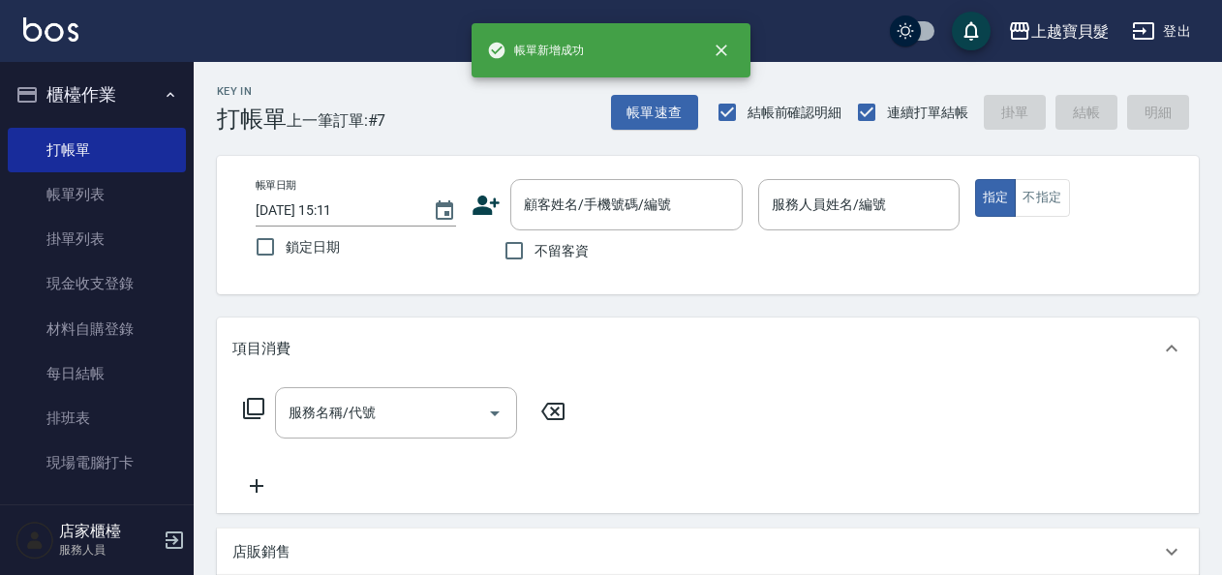
scroll to position [0, 0]
